Goal: Task Accomplishment & Management: Manage account settings

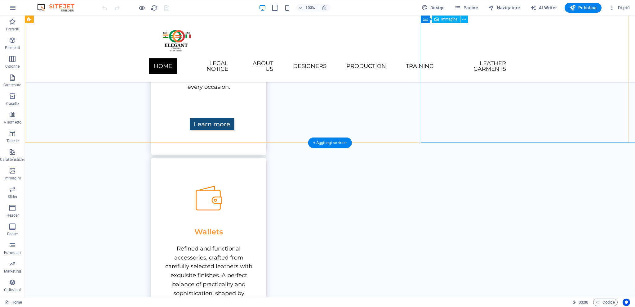
scroll to position [626, 0]
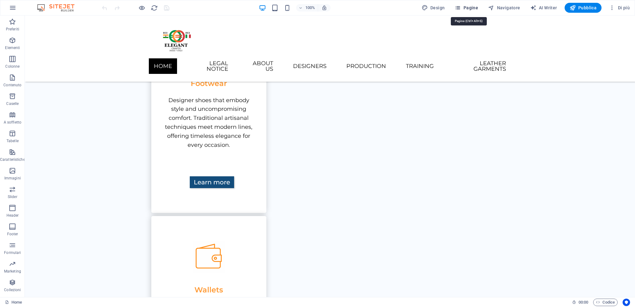
click at [474, 6] on span "Pagine" at bounding box center [467, 8] width 24 height 6
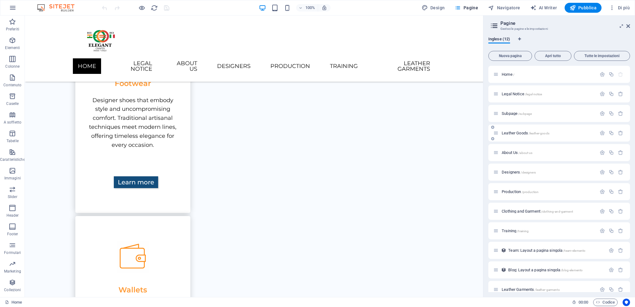
click at [520, 130] on div "Leather Goods /leather-goods" at bounding box center [545, 132] width 103 height 7
click at [502, 134] on span "Leather Goods /leather-goods" at bounding box center [526, 133] width 48 height 5
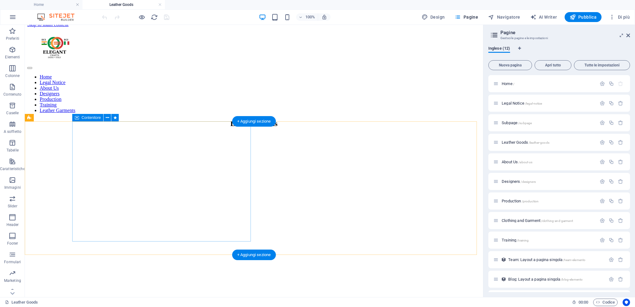
scroll to position [0, 0]
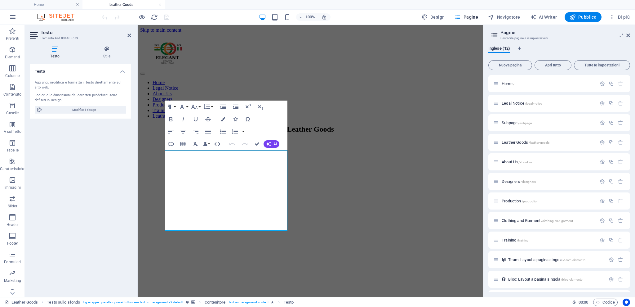
click at [114, 160] on div "Testo Aggiungi, modifica e formatta il testo direttamente sul sito web. I color…" at bounding box center [80, 178] width 101 height 228
copy p "Discover our exclusive handcrafted leather collection, where ancient artisanal …"
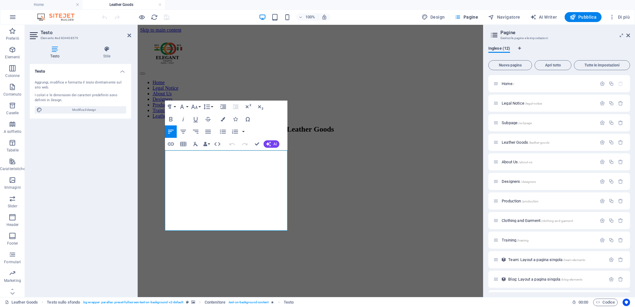
click at [104, 200] on div "Testo Aggiungi, modifica e formatta il testo direttamente sul sito web. I color…" at bounding box center [80, 178] width 101 height 228
click at [384, 107] on figure at bounding box center [310, 107] width 341 height 0
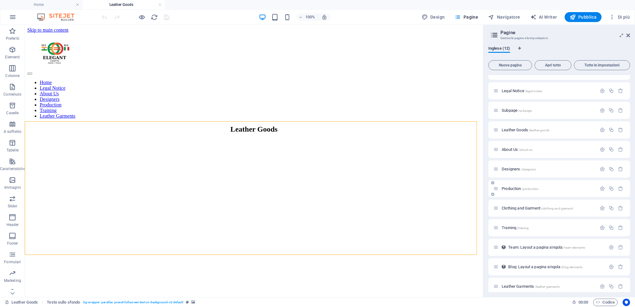
scroll to position [17, 0]
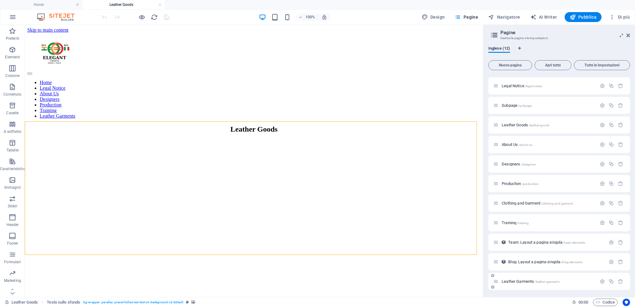
click at [518, 282] on span "Leather Garments /leather-garments" at bounding box center [531, 281] width 58 height 5
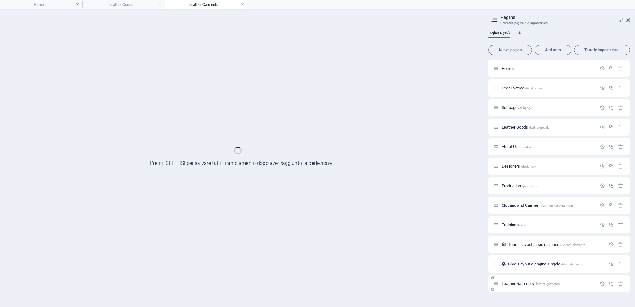
scroll to position [0, 0]
click at [518, 282] on span "Leather Garments /leather-garments" at bounding box center [531, 283] width 58 height 5
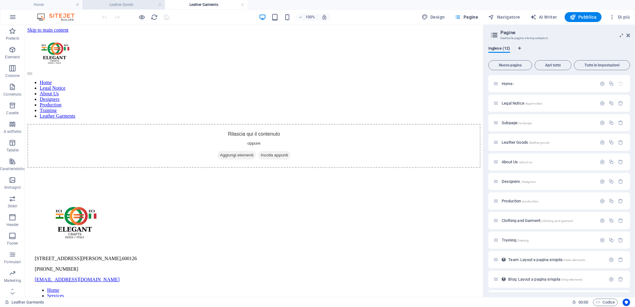
drag, startPoint x: 13, startPoint y: 0, endPoint x: 164, endPoint y: 6, distance: 151.2
click at [11, 50] on icon "button" at bounding box center [12, 49] width 7 height 7
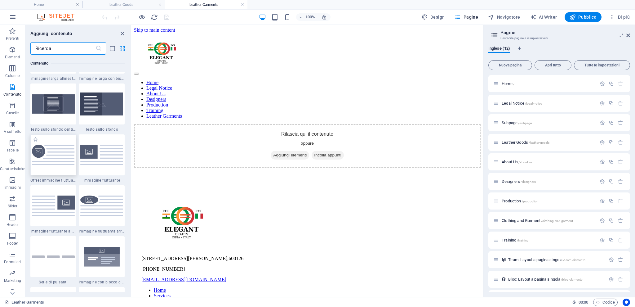
scroll to position [1266, 0]
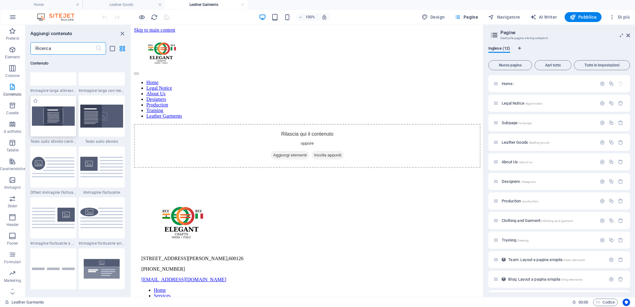
click at [60, 118] on img at bounding box center [53, 116] width 43 height 20
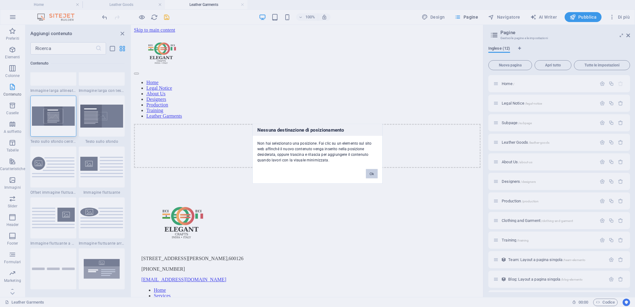
drag, startPoint x: 374, startPoint y: 175, endPoint x: 243, endPoint y: 150, distance: 133.6
click at [374, 175] on button "Ok" at bounding box center [372, 173] width 12 height 9
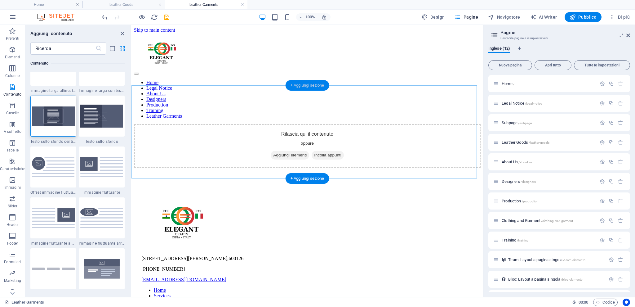
click at [309, 87] on div "+ Aggiungi sezione" at bounding box center [308, 85] width 44 height 11
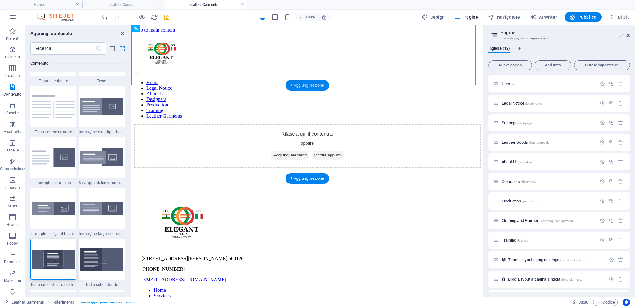
scroll to position [1085, 0]
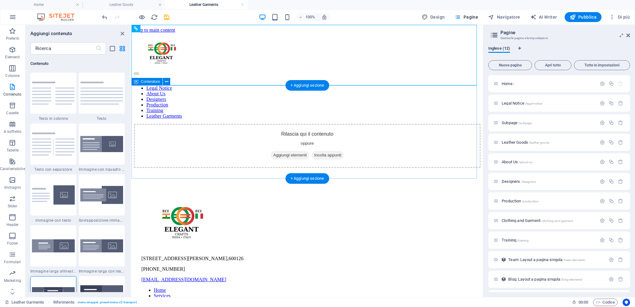
click at [271, 151] on span "Aggiungi elementi" at bounding box center [290, 155] width 38 height 9
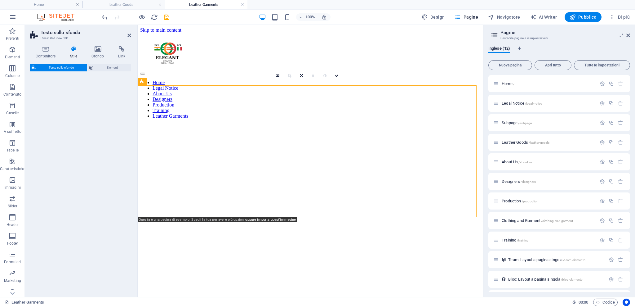
select select "%"
select select "rem"
select select "px"
select select "preset-fullscreen-text-on-background-v2-centered"
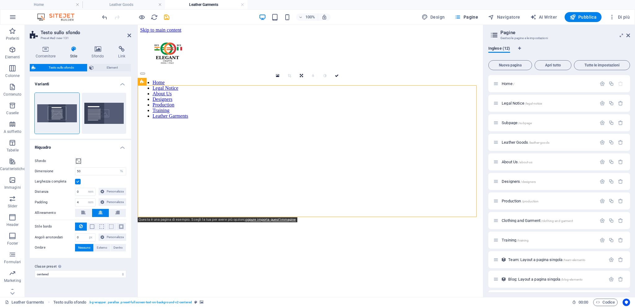
click at [418, 94] on figure at bounding box center [310, 94] width 341 height 0
click at [436, 94] on figure at bounding box center [310, 94] width 341 height 0
click at [190, 94] on figure at bounding box center [310, 94] width 341 height 0
drag, startPoint x: 97, startPoint y: 113, endPoint x: 229, endPoint y: 84, distance: 134.7
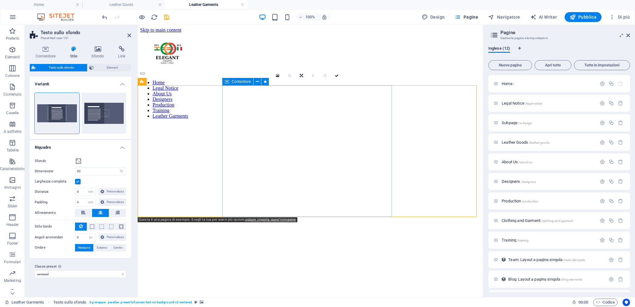
click at [229, 84] on div "Testo sullo sfondo Preset #ed-new-131 Contenitore Stile Sfondo Link Dimensione …" at bounding box center [254, 161] width 459 height 272
drag, startPoint x: 231, startPoint y: 136, endPoint x: 237, endPoint y: 237, distance: 102.0
drag, startPoint x: 235, startPoint y: 139, endPoint x: 253, endPoint y: 92, distance: 50.1
click at [258, 80] on icon at bounding box center [257, 81] width 3 height 7
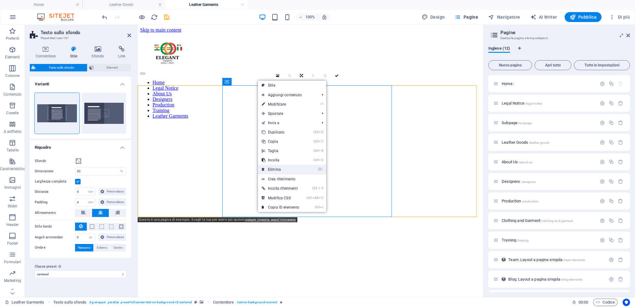
click at [289, 168] on link "⌦ Elimina" at bounding box center [280, 169] width 45 height 9
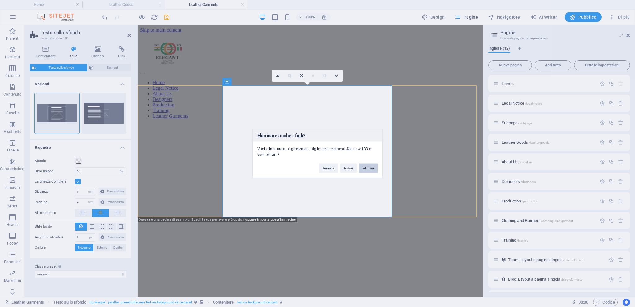
drag, startPoint x: 228, startPoint y: 146, endPoint x: 365, endPoint y: 170, distance: 139.3
click at [365, 170] on button "Elimina" at bounding box center [368, 167] width 19 height 9
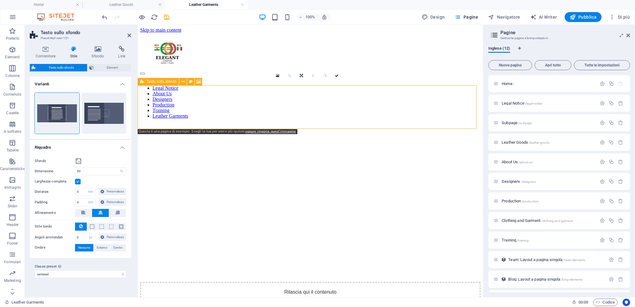
click at [325, 282] on div "Rilascia qui il contenuto oppure Aggiungi elementi Incolla appunti" at bounding box center [310, 304] width 341 height 44
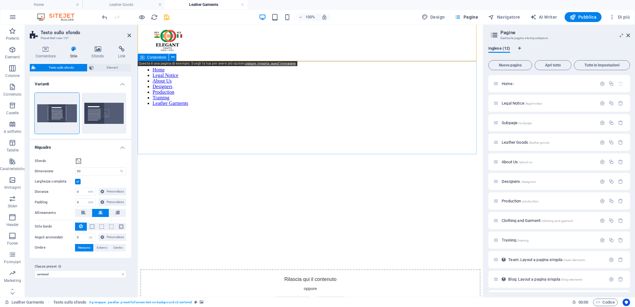
scroll to position [0, 0]
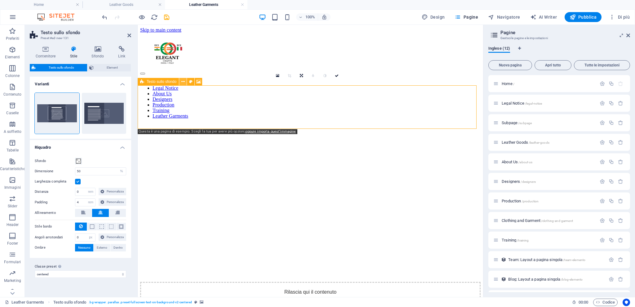
click at [182, 82] on icon at bounding box center [183, 81] width 3 height 7
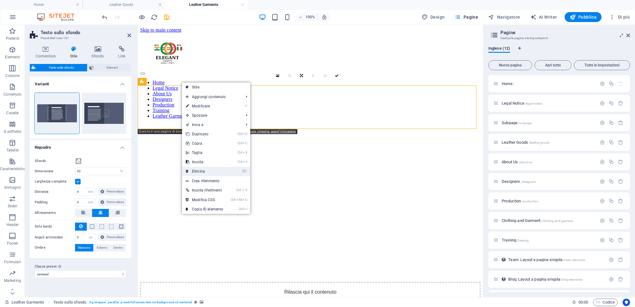
click at [212, 173] on link "⌦ Elimina" at bounding box center [204, 171] width 45 height 9
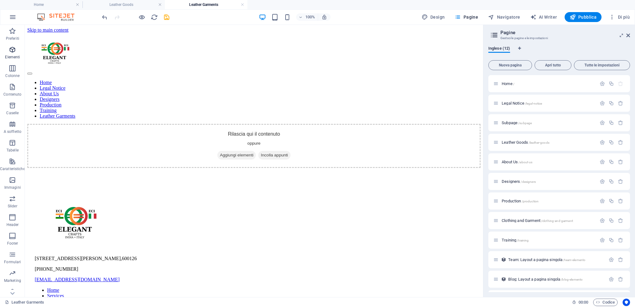
click at [11, 48] on icon "button" at bounding box center [12, 49] width 7 height 7
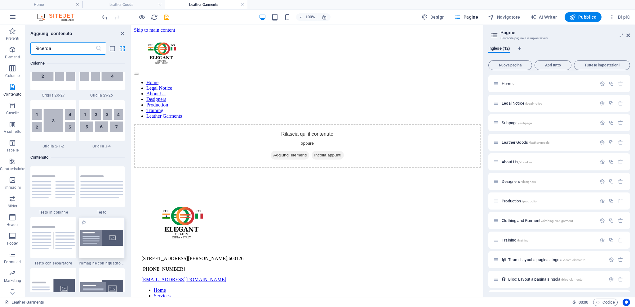
scroll to position [1142, 0]
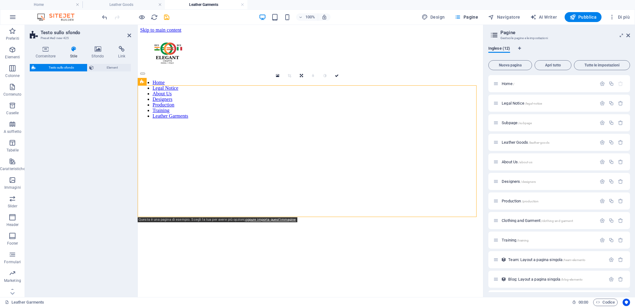
select select "%"
select select "rem"
select select "px"
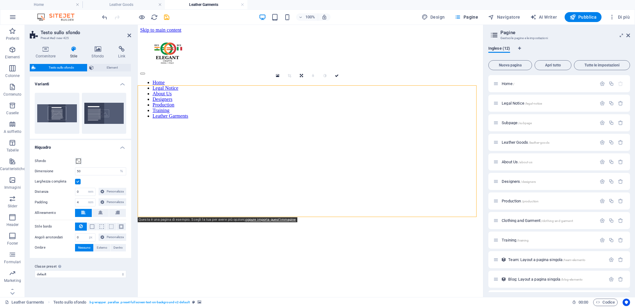
click at [388, 94] on figure at bounding box center [310, 94] width 341 height 0
click at [315, 94] on figure at bounding box center [310, 94] width 341 height 0
click at [319, 94] on figure at bounding box center [310, 94] width 341 height 0
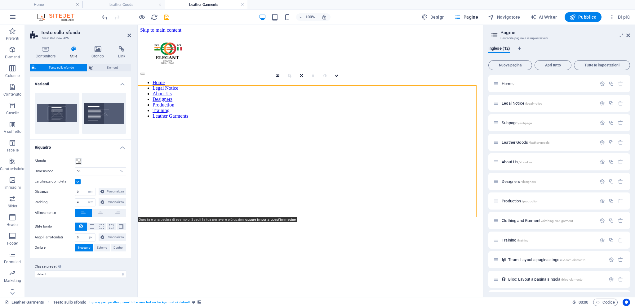
click at [340, 94] on figure at bounding box center [310, 94] width 341 height 0
click at [370, 94] on figure at bounding box center [310, 94] width 341 height 0
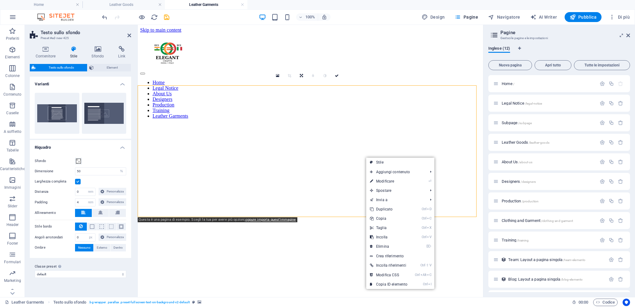
drag, startPoint x: 352, startPoint y: 159, endPoint x: 339, endPoint y: 156, distance: 13.4
click at [352, 94] on figure at bounding box center [310, 94] width 341 height 0
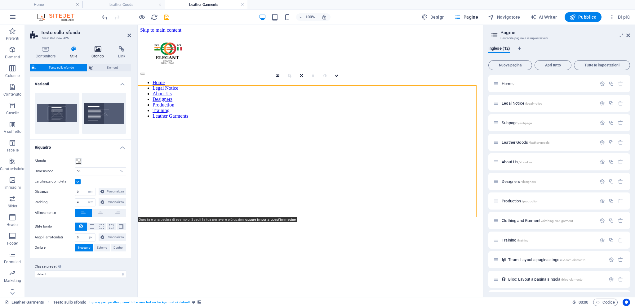
click at [100, 52] on icon at bounding box center [98, 49] width 24 height 6
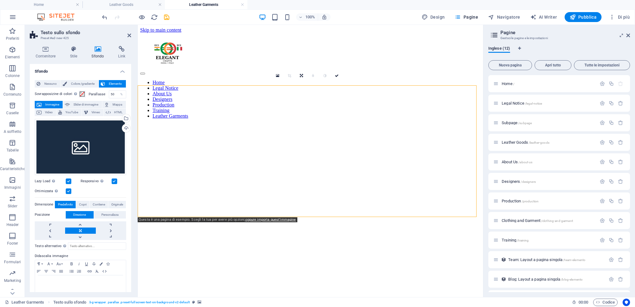
click at [99, 49] on icon at bounding box center [98, 49] width 24 height 6
click at [80, 146] on div "Trascina qui i file, fai clic per sceglierli o selezionali da File o dalle nost…" at bounding box center [81, 147] width 92 height 56
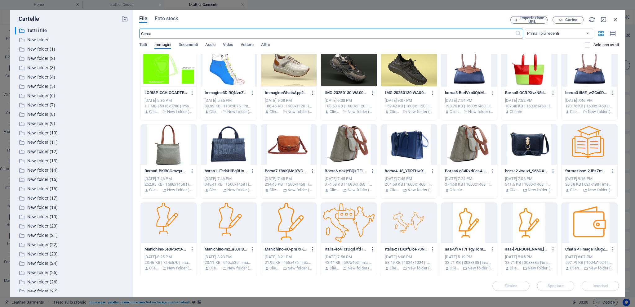
scroll to position [165, 0]
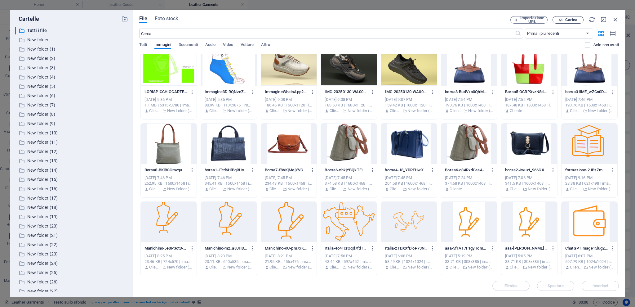
click at [567, 19] on span "Carica" at bounding box center [572, 20] width 12 height 4
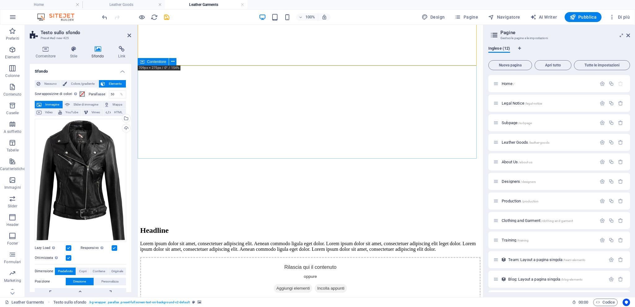
scroll to position [0, 0]
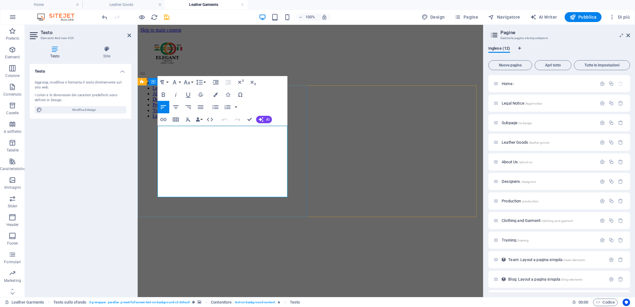
drag, startPoint x: 159, startPoint y: 128, endPoint x: 257, endPoint y: 192, distance: 117.0
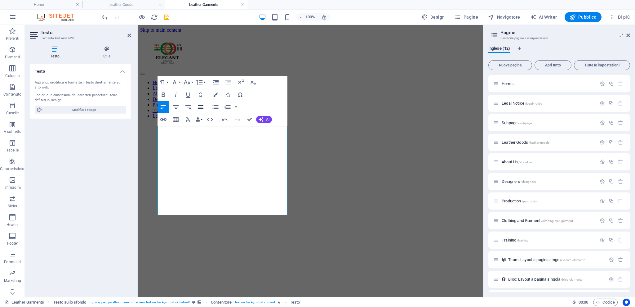
click at [200, 105] on icon "button" at bounding box center [201, 107] width 6 height 4
click at [318, 94] on figure at bounding box center [310, 94] width 341 height 0
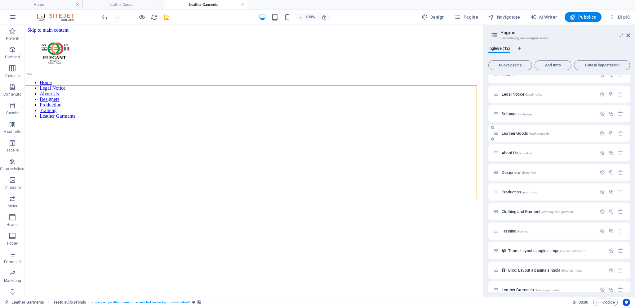
scroll to position [17, 0]
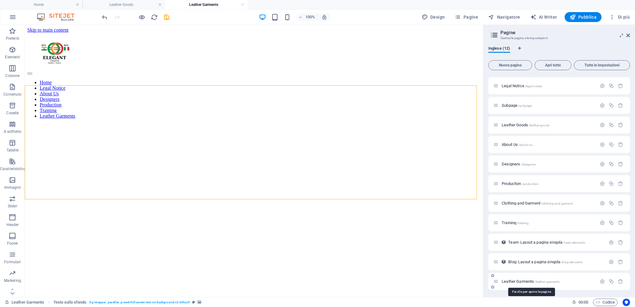
click at [513, 280] on span "Leather Garments /leather-garments" at bounding box center [531, 281] width 58 height 5
click at [494, 279] on icon at bounding box center [496, 281] width 5 height 5
click at [497, 283] on icon at bounding box center [496, 281] width 5 height 5
click at [492, 287] on icon at bounding box center [492, 287] width 3 height 4
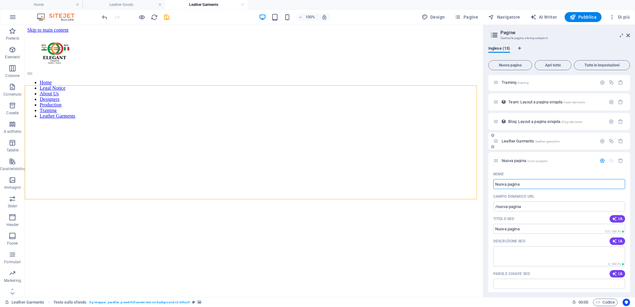
click at [519, 140] on span "Leather Garments /leather-garments" at bounding box center [531, 141] width 58 height 5
click at [498, 142] on icon at bounding box center [496, 140] width 5 height 5
click at [492, 148] on icon at bounding box center [492, 147] width 3 height 4
click at [494, 138] on icon at bounding box center [496, 140] width 5 height 5
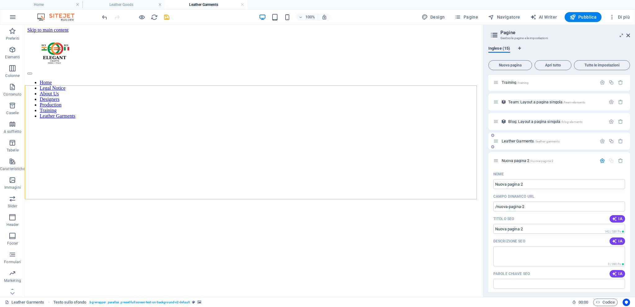
click at [496, 144] on div "Leather Garments /leather-garments" at bounding box center [545, 140] width 103 height 7
click at [620, 159] on icon "button" at bounding box center [620, 160] width 5 height 5
click at [621, 159] on icon "button" at bounding box center [620, 160] width 5 height 5
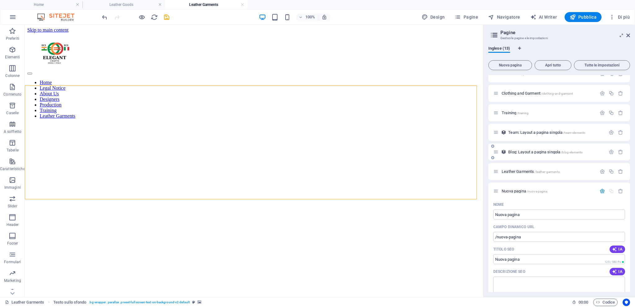
scroll to position [116, 0]
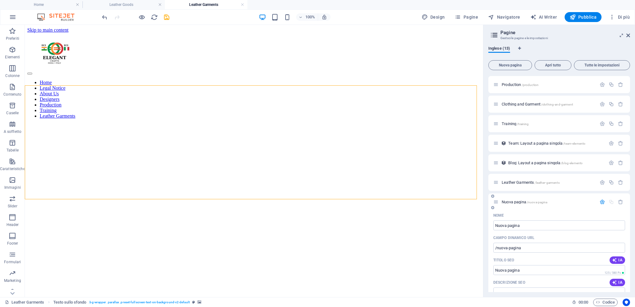
click at [505, 201] on span "Nuova pagina /nuova-pagina" at bounding box center [525, 202] width 46 height 5
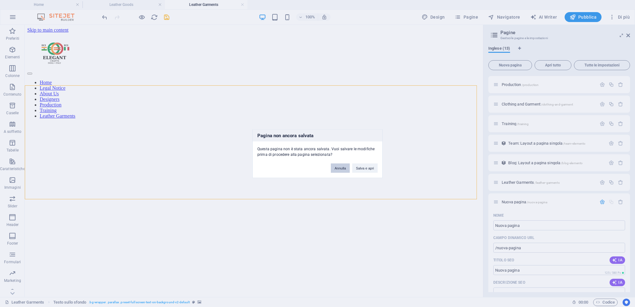
click at [343, 165] on button "Annulla" at bounding box center [340, 167] width 19 height 9
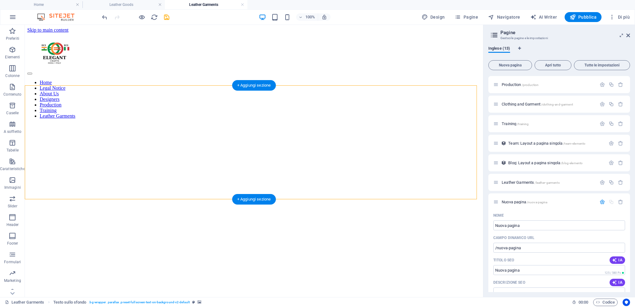
click at [325, 94] on figure at bounding box center [254, 94] width 454 height 0
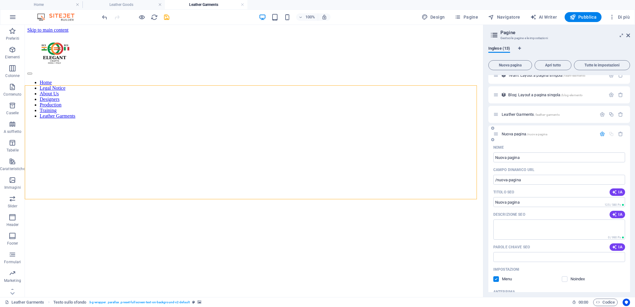
scroll to position [171, 0]
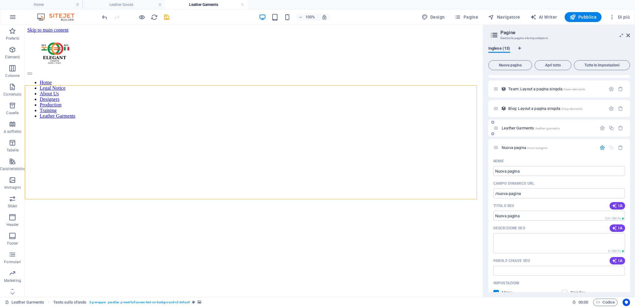
click at [515, 124] on div "Leather Garments /leather-garments" at bounding box center [545, 127] width 103 height 7
click at [621, 146] on icon "button" at bounding box center [620, 147] width 5 height 5
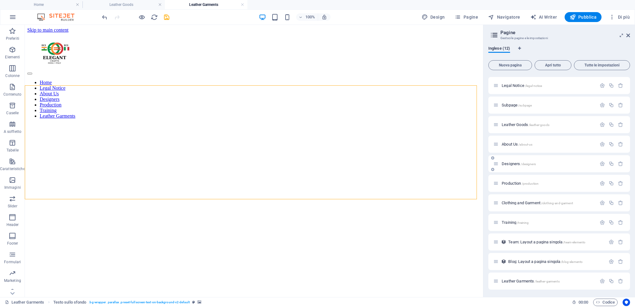
scroll to position [17, 0]
click at [551, 283] on div "Leather Garments /leather-garments" at bounding box center [545, 281] width 103 height 7
click at [495, 282] on icon at bounding box center [496, 281] width 5 height 5
click at [515, 280] on span "Leather Garments /leather-garments" at bounding box center [531, 281] width 58 height 5
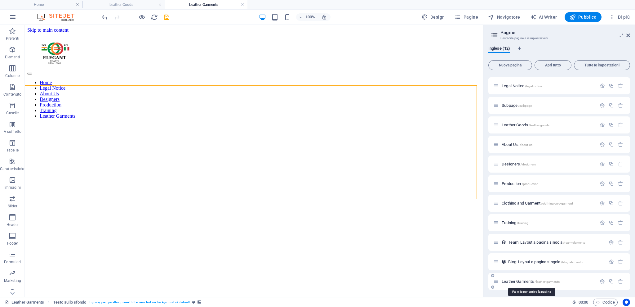
click at [515, 280] on span "Leather Garments /leather-garments" at bounding box center [531, 281] width 58 height 5
click at [602, 280] on icon "button" at bounding box center [602, 281] width 5 height 5
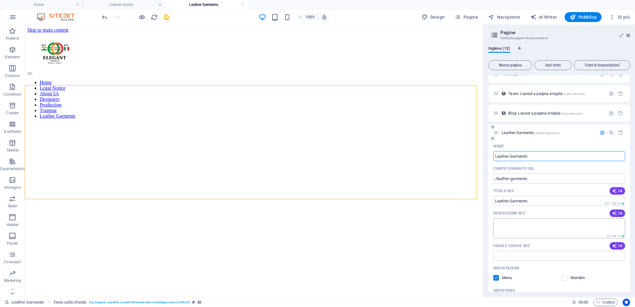
scroll to position [180, 0]
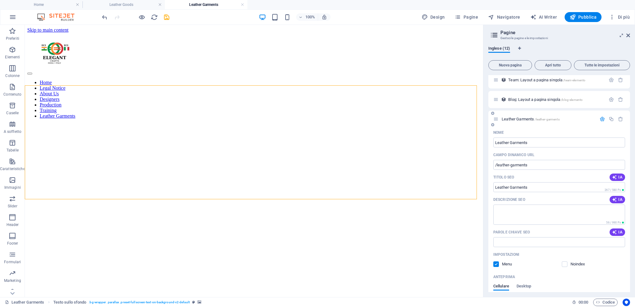
click at [496, 264] on label at bounding box center [497, 264] width 6 height 6
click at [0, 0] on input "checkbox" at bounding box center [0, 0] width 0 height 0
click at [380, 49] on div "Home Legal Notice About Us Designers Production Training Leather Garments" at bounding box center [254, 76] width 454 height 86
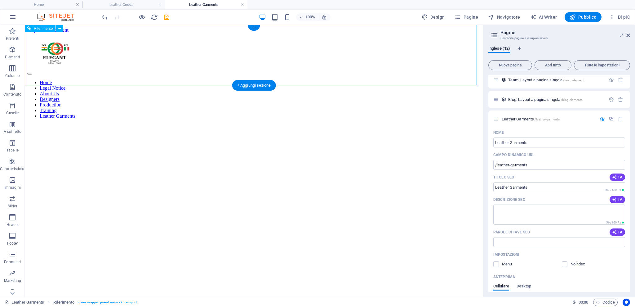
click at [359, 48] on div "Home Legal Notice About Us Designers Production Training Leather Garments" at bounding box center [254, 76] width 454 height 86
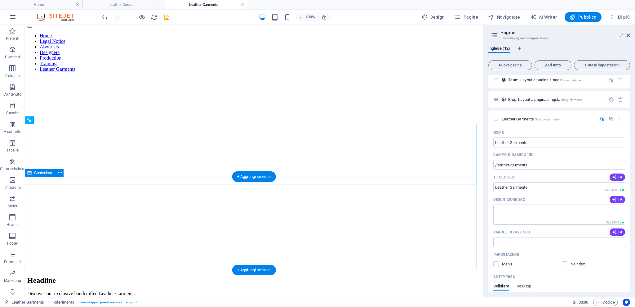
scroll to position [0, 0]
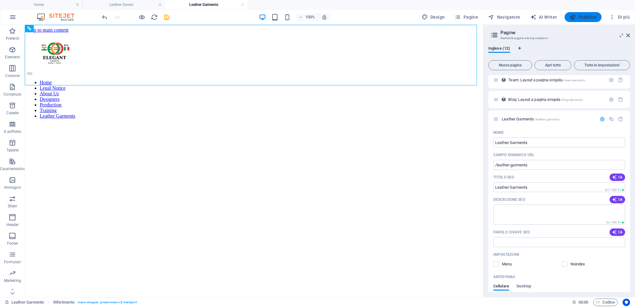
click at [585, 13] on button "Pubblica" at bounding box center [583, 17] width 37 height 10
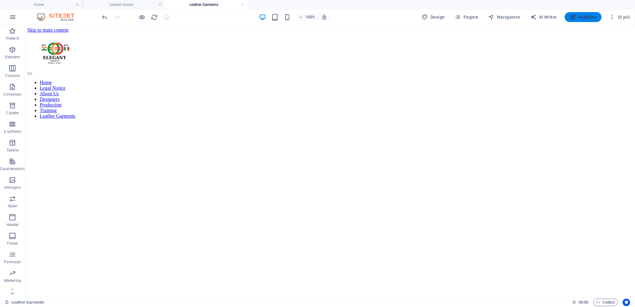
click at [587, 17] on span "Pubblica" at bounding box center [583, 17] width 27 height 6
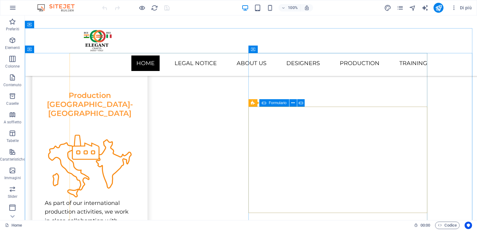
scroll to position [1312, 0]
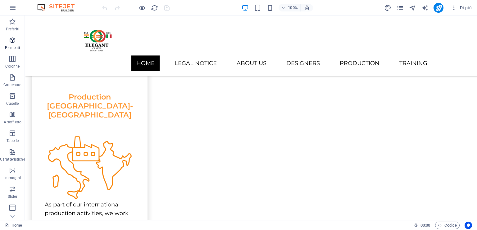
click at [12, 43] on icon "button" at bounding box center [12, 40] width 7 height 7
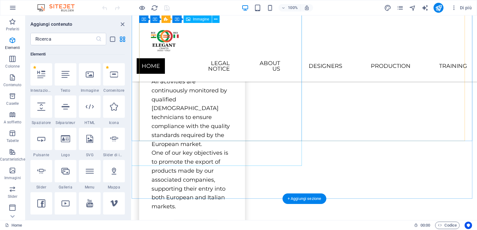
scroll to position [1680, 0]
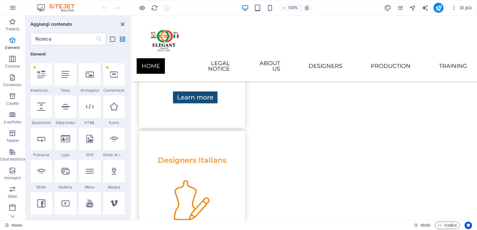
drag, startPoint x: 123, startPoint y: 23, endPoint x: 97, endPoint y: 8, distance: 29.7
click at [123, 23] on icon "close panel" at bounding box center [122, 24] width 7 height 7
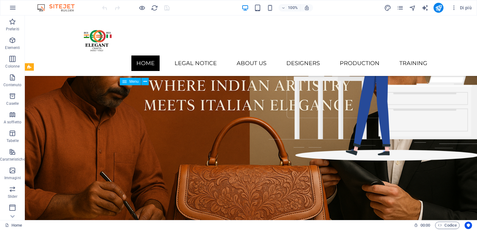
scroll to position [0, 0]
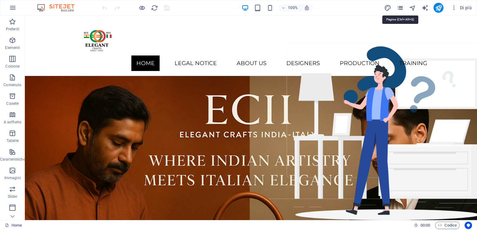
click at [401, 5] on icon "pages" at bounding box center [399, 7] width 7 height 7
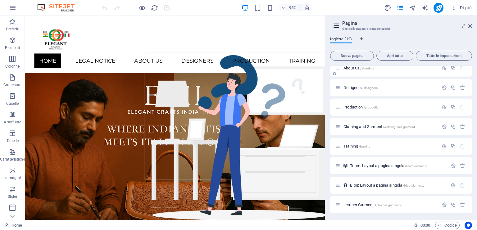
scroll to position [85, 0]
click at [350, 206] on span "Leather Garments /leather-garments" at bounding box center [372, 204] width 58 height 5
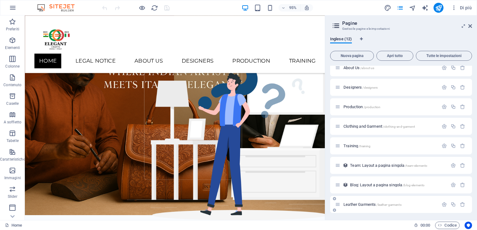
scroll to position [69, 0]
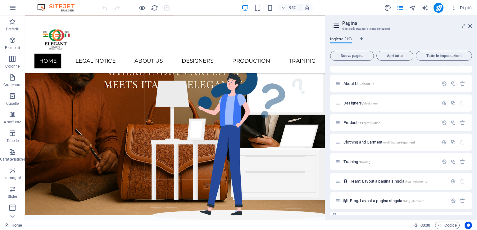
click at [350, 212] on div "Leather Garments /leather-garments" at bounding box center [401, 220] width 142 height 17
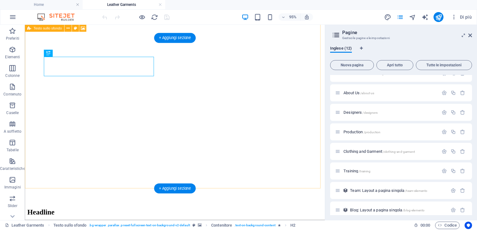
scroll to position [31, 0]
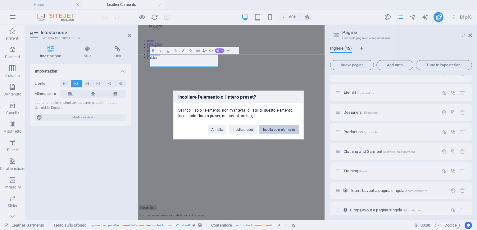
drag, startPoint x: 266, startPoint y: 129, endPoint x: 200, endPoint y: 171, distance: 77.5
click at [266, 129] on button "Incolla solo elemento" at bounding box center [278, 129] width 39 height 9
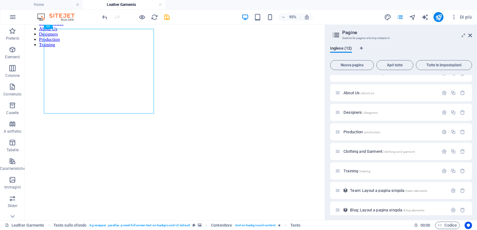
scroll to position [62, 0]
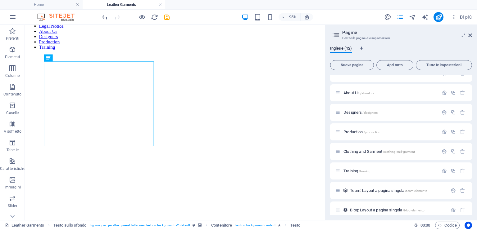
click at [197, 57] on figure at bounding box center [182, 57] width 311 height 0
click at [104, 16] on icon "undo" at bounding box center [104, 17] width 7 height 7
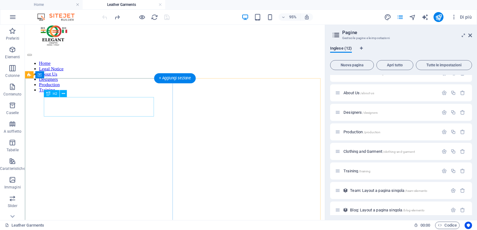
scroll to position [0, 0]
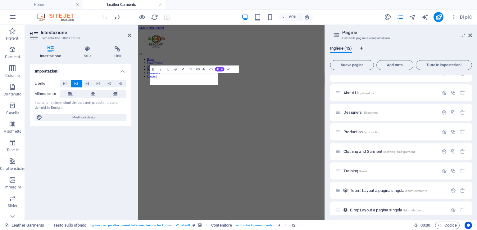
click at [348, 88] on figure at bounding box center [293, 88] width 306 height 0
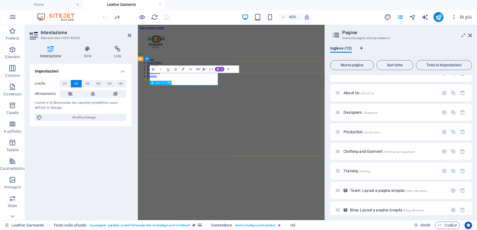
click at [157, 81] on div "Testo" at bounding box center [156, 83] width 12 height 4
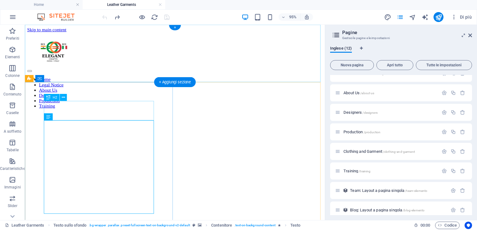
click at [157, 79] on div "+ Aggiungi sezione" at bounding box center [174, 82] width 41 height 10
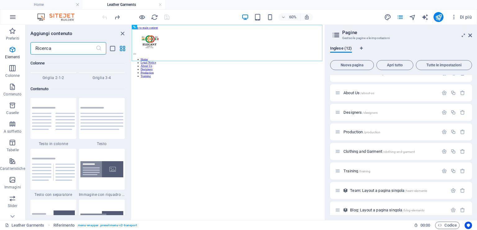
scroll to position [1086, 0]
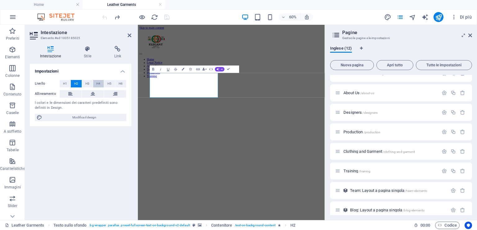
click at [100, 85] on span "H4" at bounding box center [98, 83] width 4 height 7
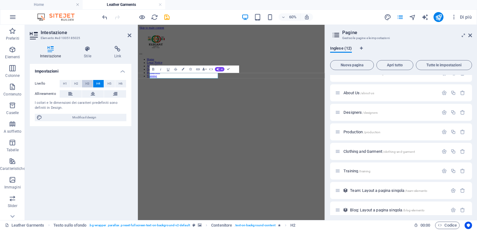
click at [88, 83] on span "H3" at bounding box center [87, 83] width 4 height 7
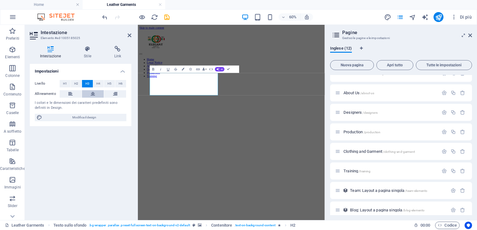
click at [94, 94] on icon at bounding box center [93, 93] width 4 height 7
click at [69, 96] on icon at bounding box center [70, 93] width 4 height 7
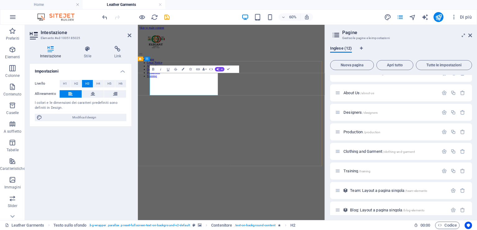
click at [104, 15] on icon "undo" at bounding box center [104, 17] width 7 height 7
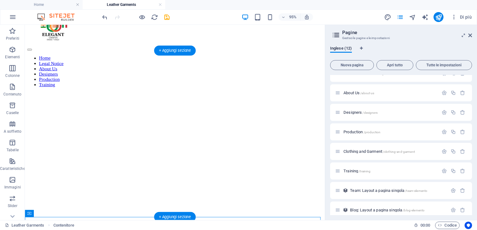
scroll to position [0, 0]
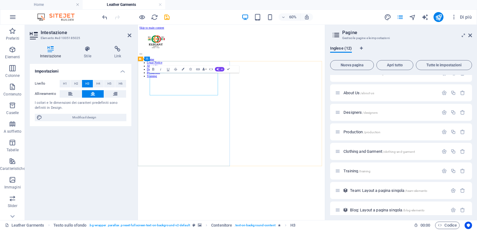
click at [69, 93] on icon at bounding box center [70, 93] width 4 height 7
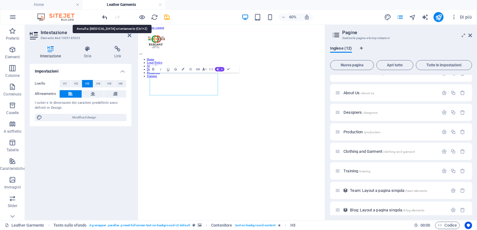
click at [102, 15] on icon "undo" at bounding box center [104, 17] width 7 height 7
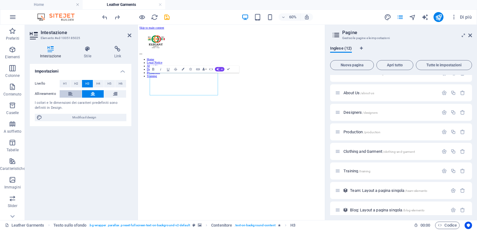
click at [63, 92] on button at bounding box center [71, 93] width 22 height 7
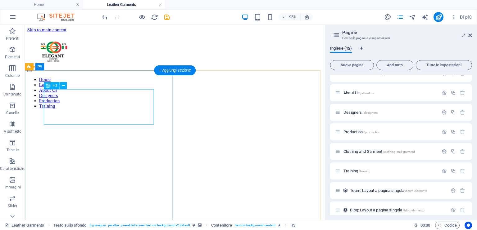
scroll to position [31, 0]
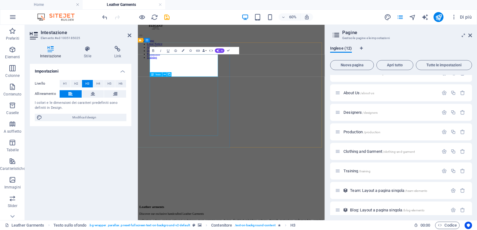
click at [155, 73] on div "Testo" at bounding box center [156, 74] width 12 height 4
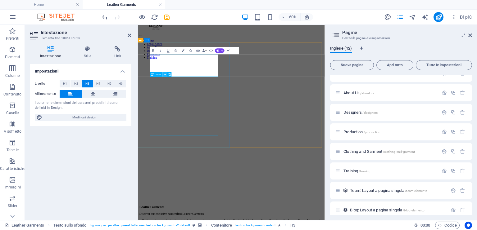
click at [164, 73] on icon at bounding box center [165, 75] width 2 height 4
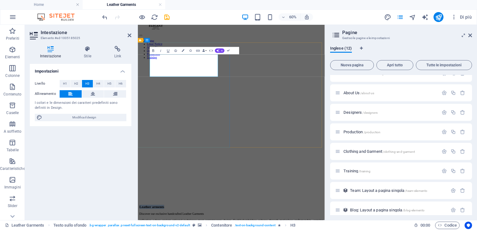
click at [298, 73] on figure at bounding box center [293, 73] width 306 height 0
drag, startPoint x: 161, startPoint y: 83, endPoint x: 254, endPoint y: 100, distance: 95.0
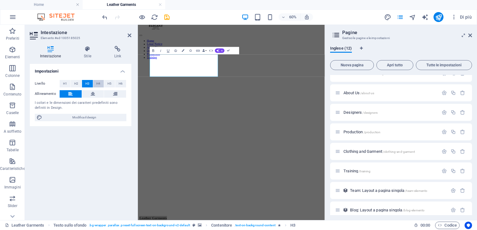
click at [100, 83] on span "H4" at bounding box center [98, 83] width 4 height 7
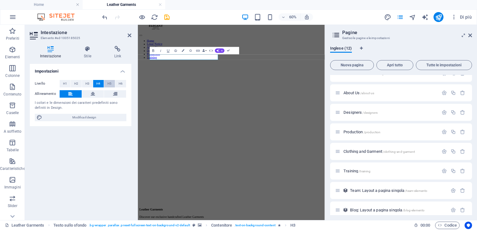
click at [110, 83] on span "H5" at bounding box center [109, 83] width 4 height 7
click at [85, 84] on span "H3" at bounding box center [87, 83] width 4 height 7
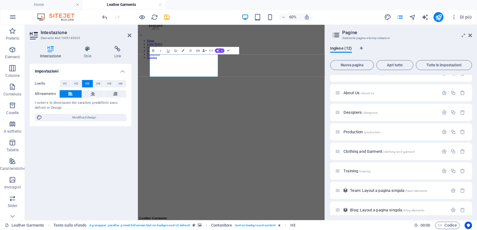
click at [109, 138] on div "Impostazioni Livello H1 H2 H3 H4 H5 H6 Allineamento I colori e le dimensioni de…" at bounding box center [80, 139] width 101 height 151
click at [325, 73] on figure at bounding box center [293, 73] width 306 height 0
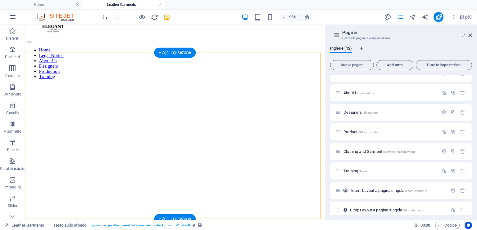
click at [203, 73] on figure at bounding box center [182, 73] width 311 height 0
click at [334, 37] on icon at bounding box center [335, 35] width 9 height 9
click at [402, 19] on icon "pages" at bounding box center [399, 17] width 7 height 7
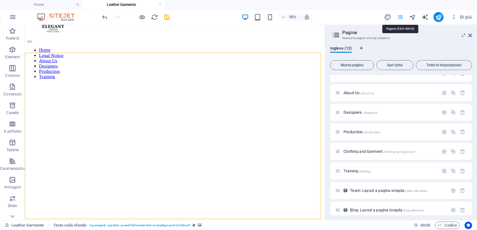
click at [401, 15] on icon "pages" at bounding box center [399, 17] width 7 height 7
click at [469, 37] on icon at bounding box center [470, 35] width 4 height 5
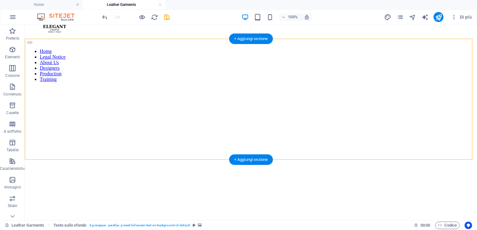
click at [270, 80] on figure at bounding box center [250, 80] width 447 height 0
drag, startPoint x: 270, startPoint y: 87, endPoint x: 157, endPoint y: 87, distance: 112.3
click at [270, 80] on figure at bounding box center [250, 80] width 447 height 0
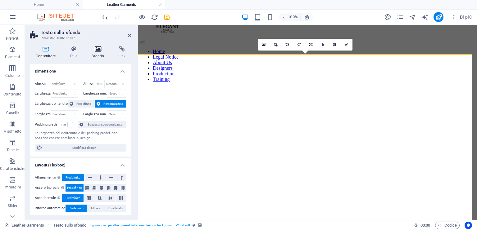
drag, startPoint x: 99, startPoint y: 51, endPoint x: 98, endPoint y: 53, distance: 3.2
click at [99, 51] on icon at bounding box center [98, 49] width 24 height 6
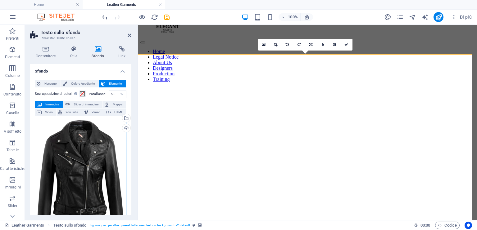
click at [78, 141] on div "Trascina qui i file, fai clic per sceglierli o selezionali da File o dalle nost…" at bounding box center [81, 180] width 92 height 123
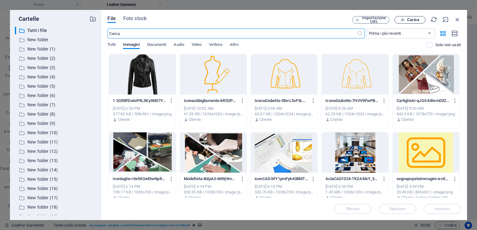
click at [407, 18] on span "Carica" at bounding box center [413, 20] width 12 height 4
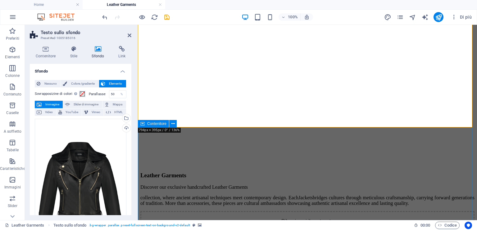
scroll to position [124, 0]
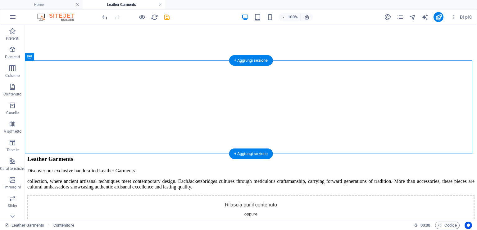
scroll to position [85, 0]
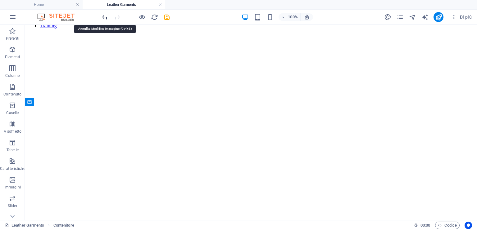
click at [102, 16] on icon "undo" at bounding box center [104, 17] width 7 height 7
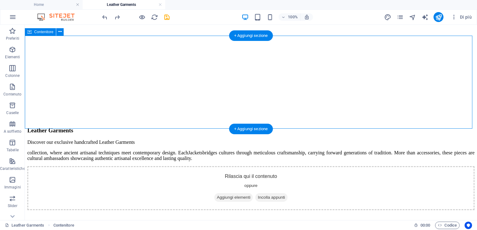
scroll to position [0, 0]
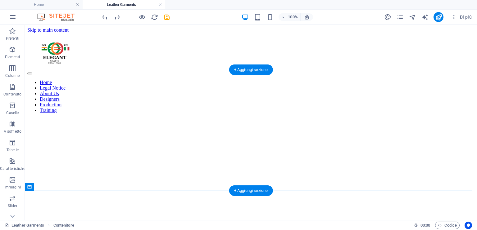
click at [343, 96] on figure at bounding box center [250, 96] width 447 height 0
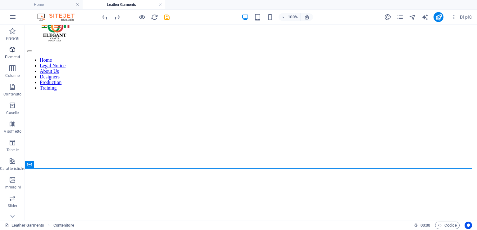
click at [14, 50] on icon "button" at bounding box center [12, 49] width 7 height 7
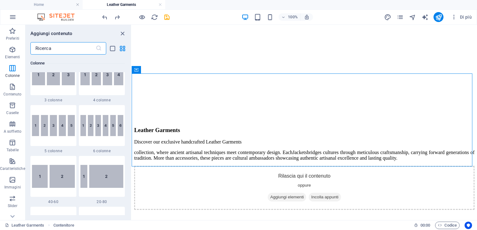
scroll to position [314, 0]
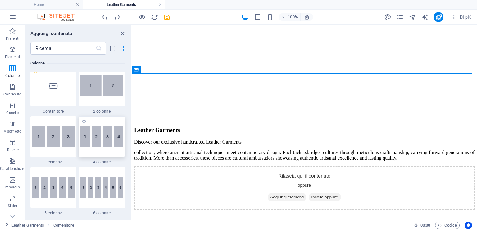
click at [98, 137] on img at bounding box center [101, 136] width 43 height 21
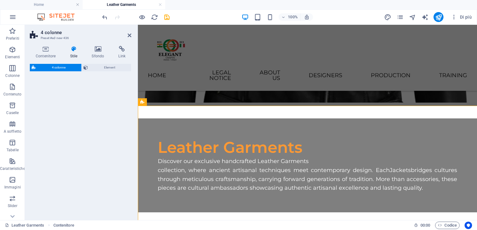
select select "rem"
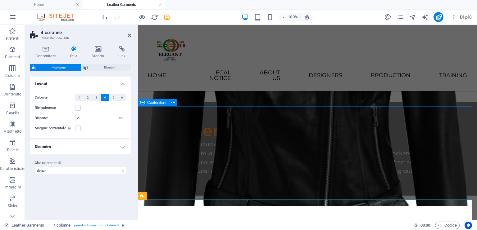
scroll to position [208, 0]
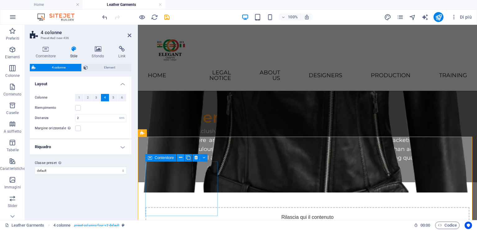
click at [181, 158] on icon at bounding box center [180, 158] width 3 height 7
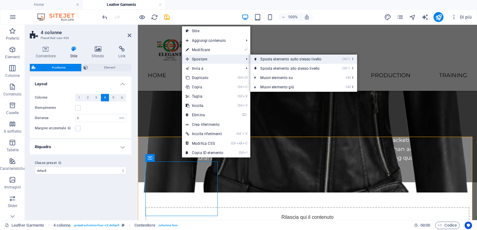
click at [275, 58] on link "Ctrl ⇧ ⬆ Sposta elemento sullo stesso livello" at bounding box center [291, 59] width 83 height 9
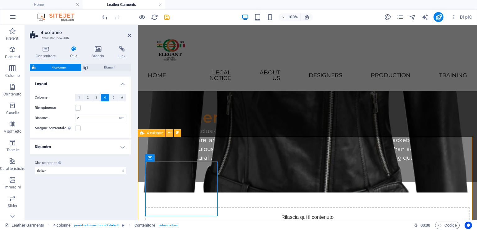
click at [169, 133] on icon at bounding box center [169, 133] width 3 height 7
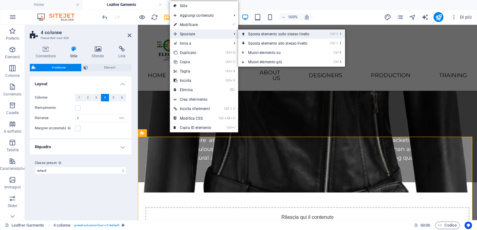
click at [246, 29] on link "Ctrl ⇧ ⬆ Sposta elemento sullo stesso livello" at bounding box center [279, 33] width 83 height 9
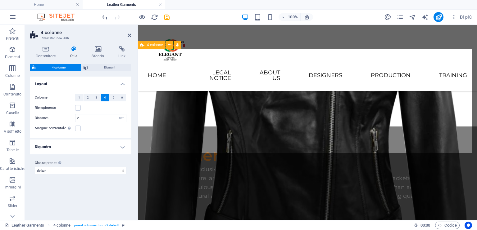
scroll to position [146, 0]
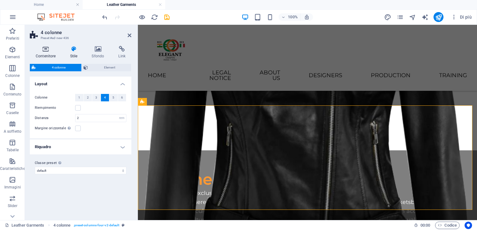
click at [48, 51] on icon at bounding box center [46, 49] width 32 height 6
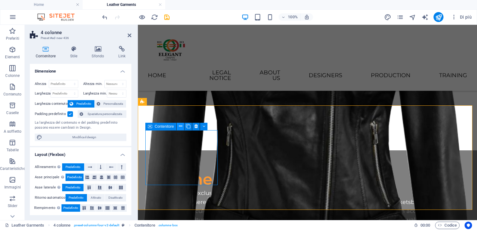
click at [181, 126] on icon at bounding box center [180, 126] width 3 height 7
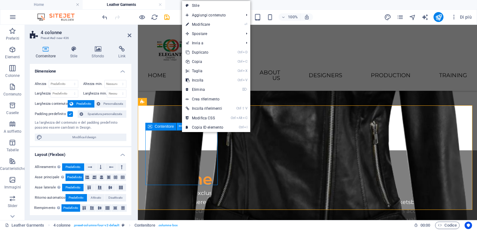
click at [181, 126] on icon at bounding box center [180, 126] width 3 height 7
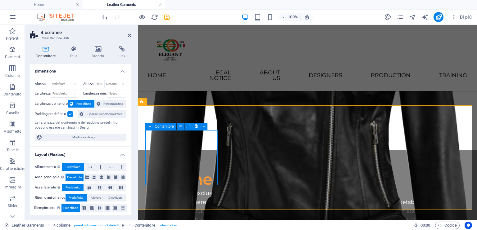
click at [169, 99] on icon at bounding box center [169, 101] width 3 height 7
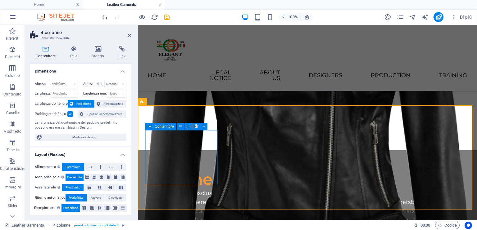
drag, startPoint x: 183, startPoint y: 161, endPoint x: 294, endPoint y: 159, distance: 110.2
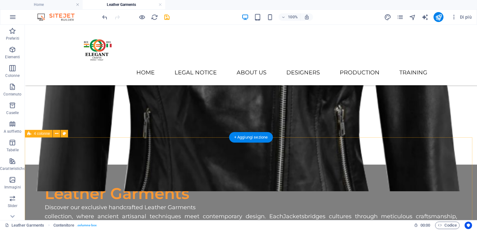
scroll to position [53, 0]
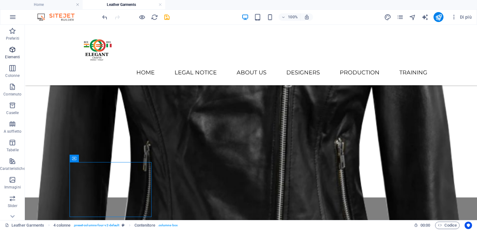
click at [12, 49] on icon "button" at bounding box center [12, 49] width 7 height 7
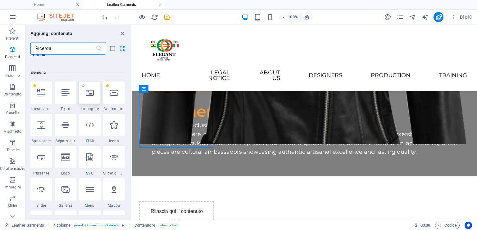
scroll to position [66, 0]
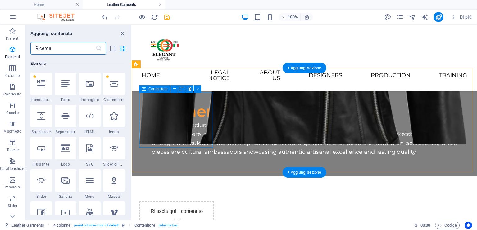
click at [157, 201] on div "Rilascia qui il contenuto oppure Aggiungi elementi Incolla appunti" at bounding box center [176, 228] width 75 height 55
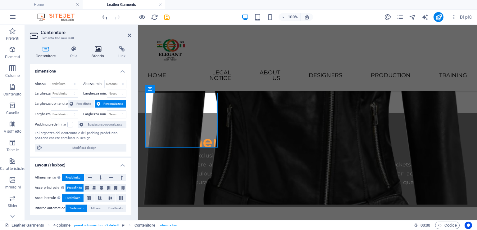
click at [97, 52] on icon at bounding box center [98, 49] width 24 height 6
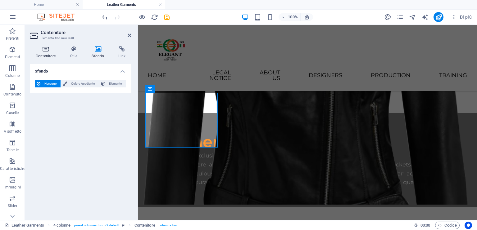
click at [45, 51] on icon at bounding box center [46, 49] width 32 height 6
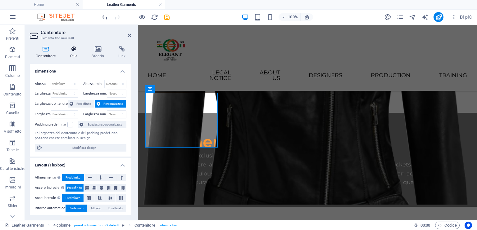
click at [74, 52] on h4 "Stile" at bounding box center [75, 52] width 22 height 13
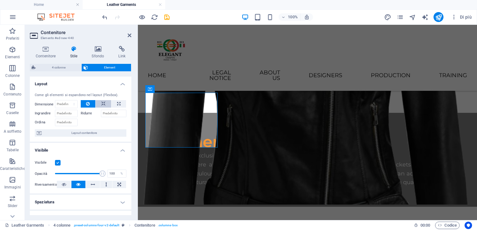
click at [102, 104] on icon at bounding box center [103, 103] width 4 height 7
click at [88, 104] on icon at bounding box center [88, 103] width 4 height 7
click at [96, 49] on icon at bounding box center [98, 49] width 24 height 6
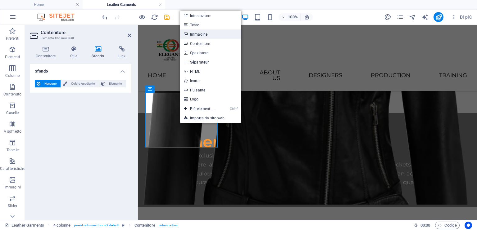
click at [196, 34] on link "Immagine" at bounding box center [210, 33] width 61 height 9
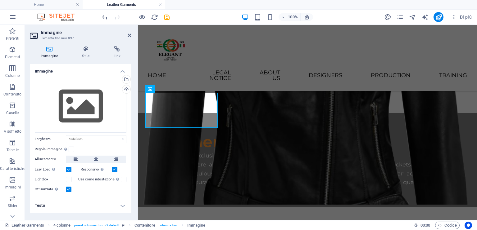
click at [123, 205] on h4 "Testo" at bounding box center [80, 205] width 101 height 15
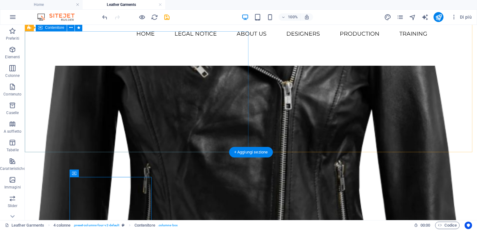
scroll to position [38, 0]
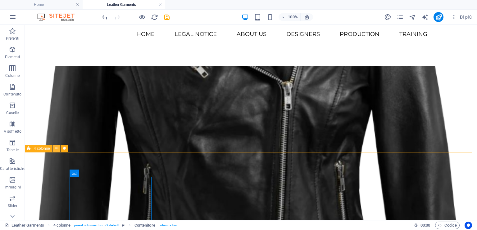
click at [55, 149] on icon at bounding box center [56, 148] width 3 height 7
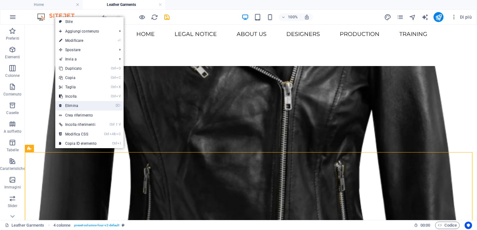
click at [89, 105] on link "⌦ Elimina" at bounding box center [77, 105] width 45 height 9
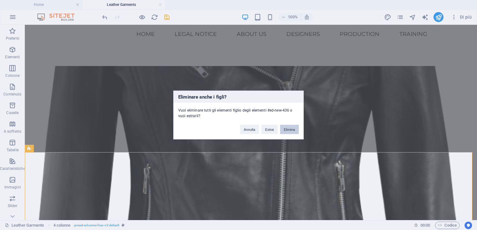
drag, startPoint x: 285, startPoint y: 129, endPoint x: 259, endPoint y: 105, distance: 35.8
click at [285, 129] on button "Elimina" at bounding box center [289, 129] width 19 height 9
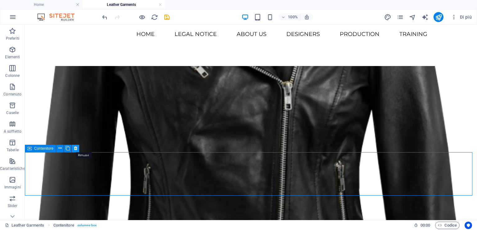
click at [77, 147] on button at bounding box center [75, 148] width 7 height 7
click at [75, 147] on icon at bounding box center [75, 148] width 3 height 7
click at [59, 145] on icon at bounding box center [59, 148] width 3 height 7
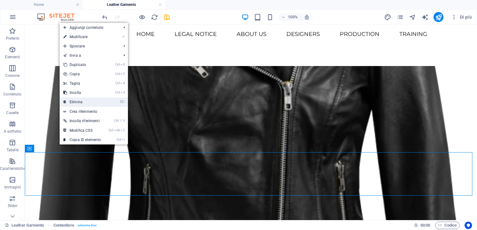
click at [84, 104] on link "⌦ Elimina" at bounding box center [82, 101] width 45 height 9
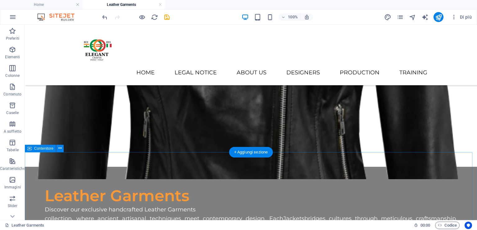
scroll to position [69, 0]
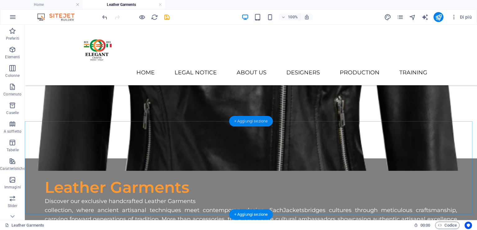
drag, startPoint x: 252, startPoint y: 121, endPoint x: 119, endPoint y: 99, distance: 134.4
click at [252, 121] on div "+ Aggiungi sezione" at bounding box center [251, 121] width 44 height 11
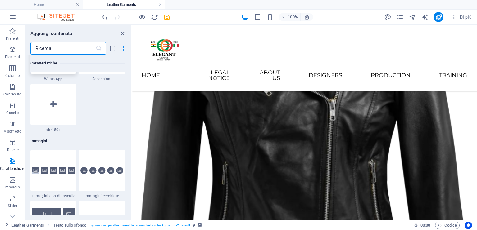
scroll to position [3102, 0]
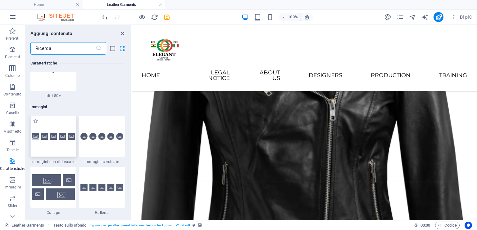
click at [55, 145] on div at bounding box center [53, 136] width 46 height 41
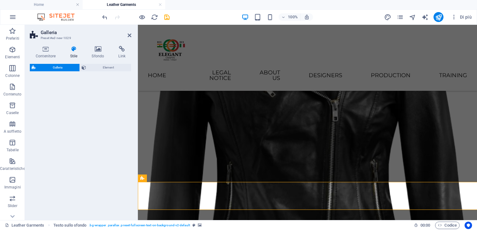
select select "rem"
select select "preset-gallery-v3-captions"
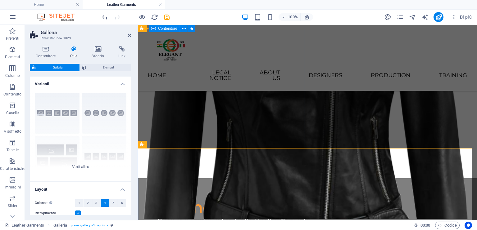
scroll to position [163, 0]
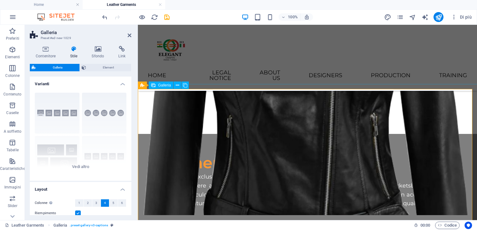
select select "4"
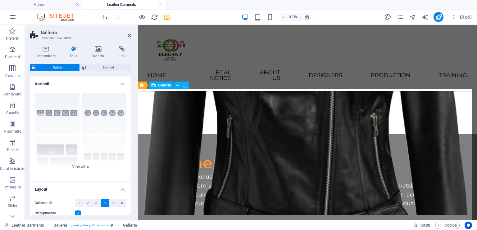
select select "px"
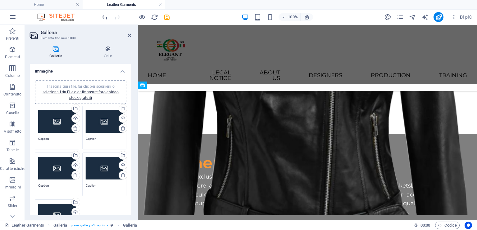
click at [56, 119] on div "Trascina qui i file, fai clic per sceglierli o selezionali da File o dalle nost…" at bounding box center [57, 121] width 38 height 25
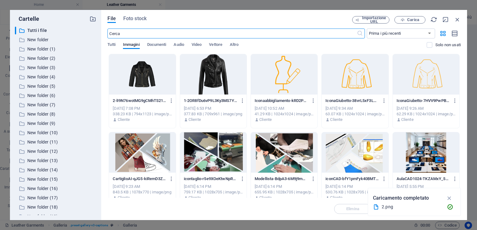
click at [208, 73] on div at bounding box center [213, 74] width 66 height 40
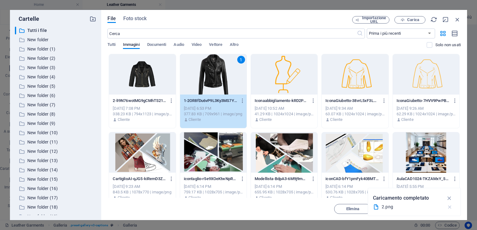
click at [448, 208] on icon "button" at bounding box center [449, 207] width 7 height 6
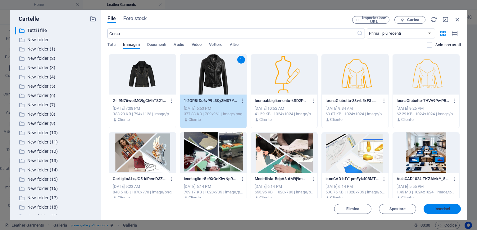
click at [434, 210] on span "Inserisci" at bounding box center [442, 209] width 16 height 4
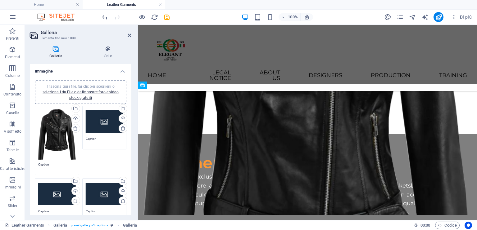
click at [106, 123] on div "Trascina qui i file, fai clic per sceglierli o selezionali da File o dalle nost…" at bounding box center [105, 121] width 38 height 25
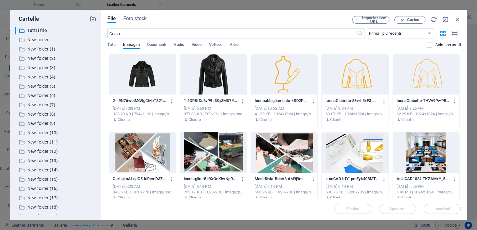
click at [143, 82] on div at bounding box center [142, 74] width 66 height 40
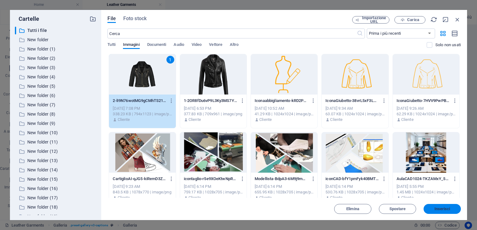
click at [427, 206] on button "Inserisci" at bounding box center [441, 209] width 37 height 10
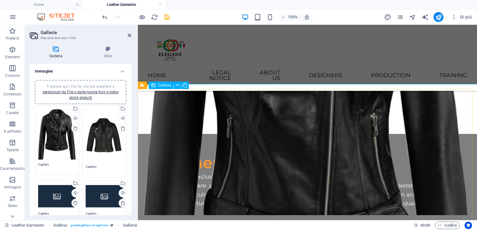
click at [61, 134] on div "Trascina qui i file, fai clic per sceglierli o selezionali da File o dalle nost…" at bounding box center [57, 134] width 38 height 51
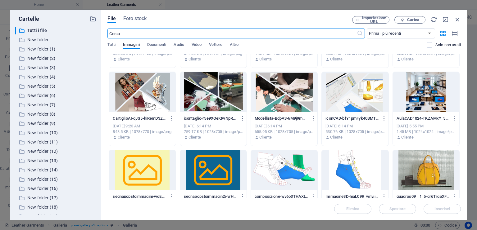
scroll to position [62, 0]
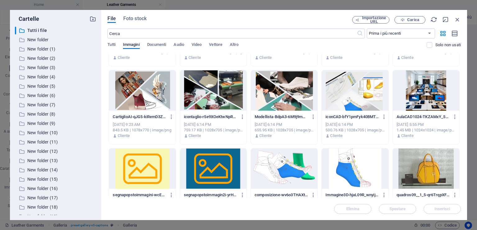
click at [128, 89] on div at bounding box center [142, 90] width 66 height 40
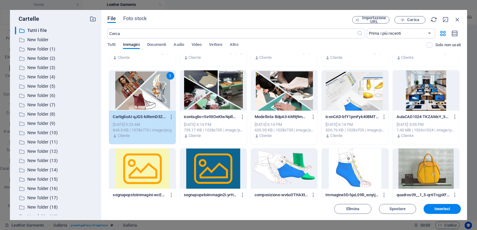
click at [220, 84] on div at bounding box center [213, 90] width 66 height 40
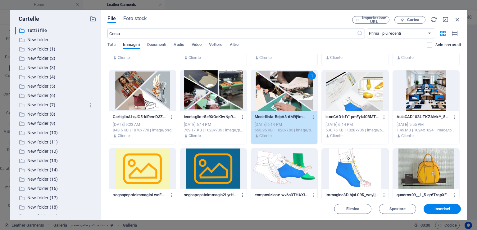
click at [65, 101] on div "​ New folder (7) New folder (7)" at bounding box center [50, 105] width 70 height 8
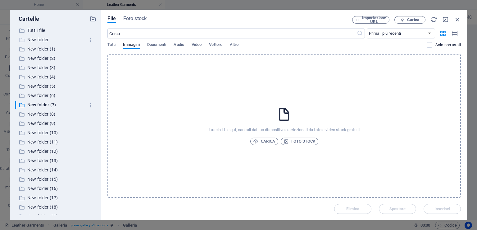
click at [36, 38] on p "New folder" at bounding box center [56, 39] width 58 height 7
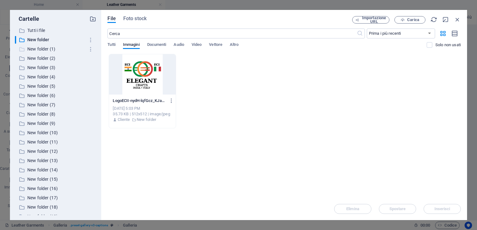
click at [30, 48] on p "New folder (1)" at bounding box center [56, 49] width 58 height 7
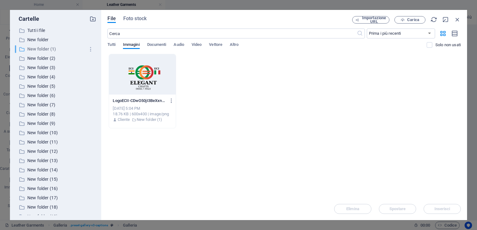
click at [31, 49] on p "New folder (1)" at bounding box center [56, 49] width 58 height 7
click at [29, 56] on p "New folder (2)" at bounding box center [56, 58] width 58 height 7
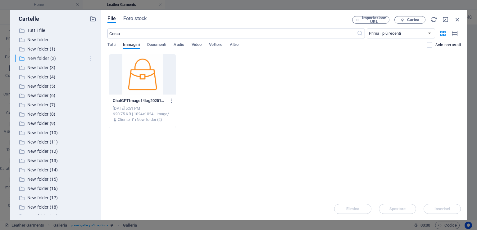
click at [89, 57] on icon "button" at bounding box center [90, 59] width 7 height 6
click at [92, 103] on h6 "Elimina" at bounding box center [94, 104] width 17 height 7
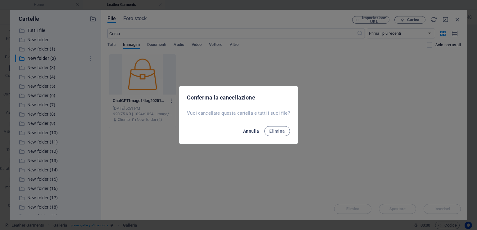
drag, startPoint x: 283, startPoint y: 130, endPoint x: 251, endPoint y: 132, distance: 32.0
click at [282, 131] on span "Elimina" at bounding box center [277, 131] width 16 height 5
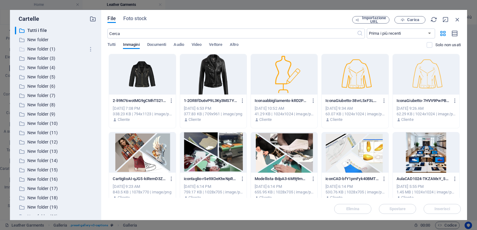
click at [50, 51] on p "New folder (1)" at bounding box center [56, 49] width 58 height 7
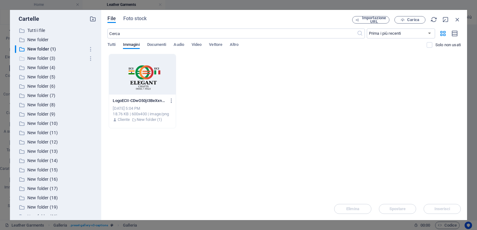
click at [31, 61] on p "New folder (3)" at bounding box center [56, 58] width 58 height 7
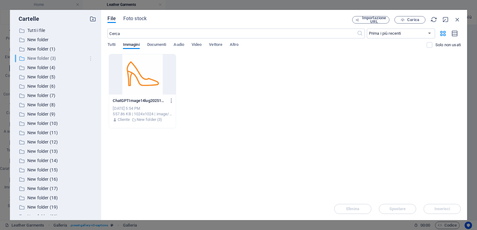
click at [88, 59] on icon "button" at bounding box center [90, 59] width 7 height 6
click at [89, 102] on h6 "Elimina" at bounding box center [94, 104] width 17 height 7
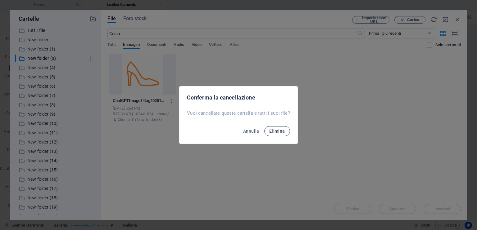
click at [274, 130] on button "Elimina" at bounding box center [277, 131] width 26 height 10
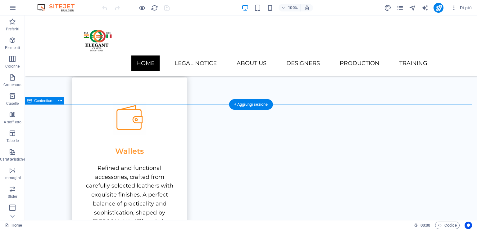
scroll to position [766, 0]
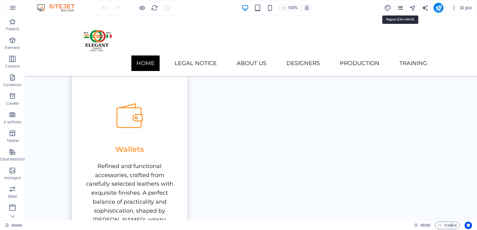
click at [399, 7] on icon "pages" at bounding box center [399, 7] width 7 height 7
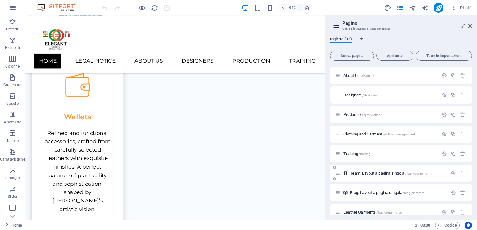
scroll to position [85, 0]
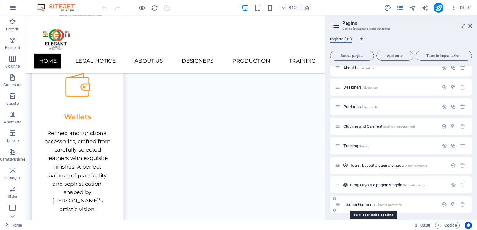
click at [359, 204] on span "Leather Garments /leather-garments" at bounding box center [372, 204] width 58 height 5
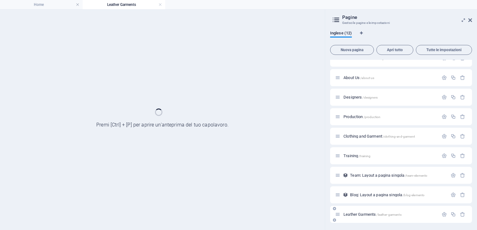
scroll to position [0, 0]
click at [359, 204] on div "Home / Legal Notice /legal-notice Subpage /subpage Leather Goods /leather-goods…" at bounding box center [401, 107] width 142 height 232
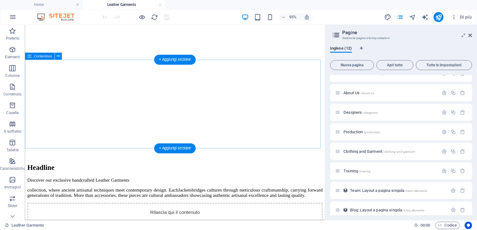
scroll to position [124, 0]
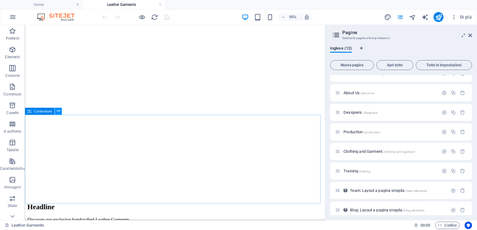
click at [59, 111] on icon at bounding box center [57, 111] width 3 height 6
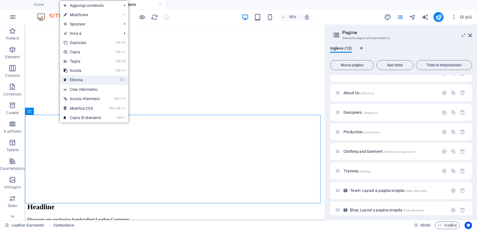
click at [89, 79] on link "⌦ Elimina" at bounding box center [82, 79] width 45 height 9
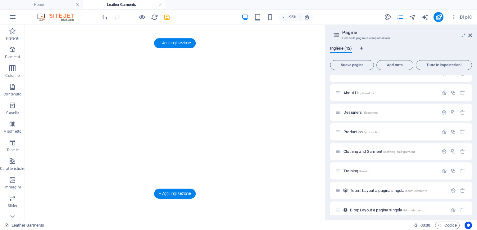
scroll to position [128, 0]
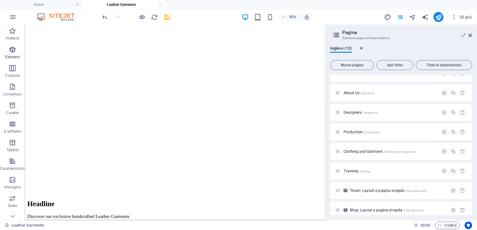
click at [15, 48] on icon "button" at bounding box center [12, 49] width 7 height 7
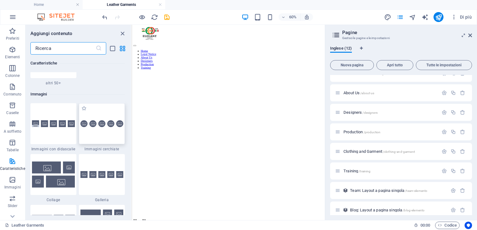
scroll to position [3106, 0]
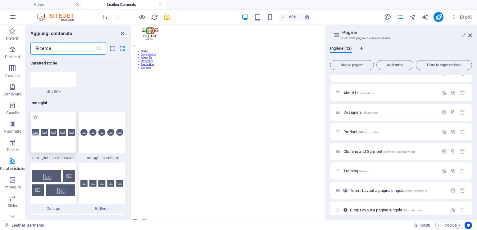
click at [55, 136] on div at bounding box center [53, 132] width 46 height 41
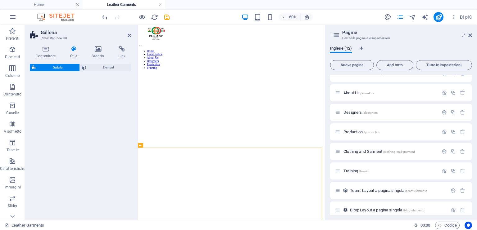
select select "rem"
select select "preset-gallery-v3-captions"
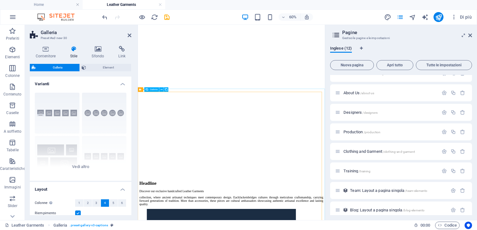
scroll to position [107, 0]
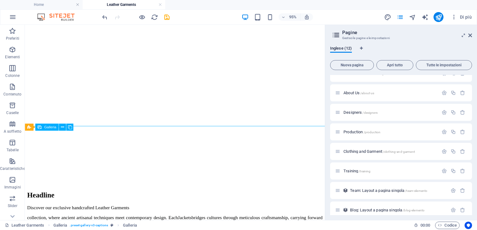
scroll to position [169, 0]
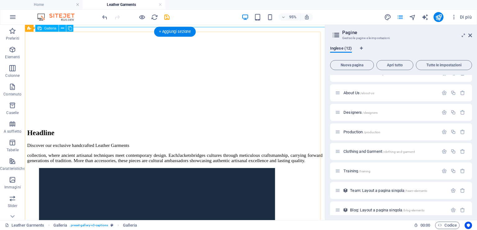
scroll to position [262, 0]
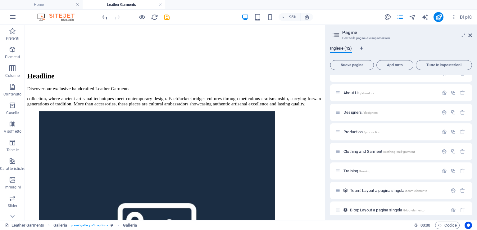
click at [473, 36] on aside "Pagine Gestsci le pagine e le impostazioni Inglese (12) Nuova pagina Apri tutto…" at bounding box center [401, 122] width 152 height 195
click at [469, 37] on icon at bounding box center [470, 35] width 4 height 5
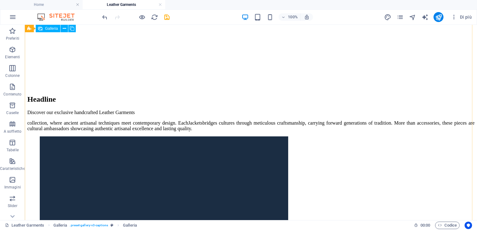
scroll to position [304, 0]
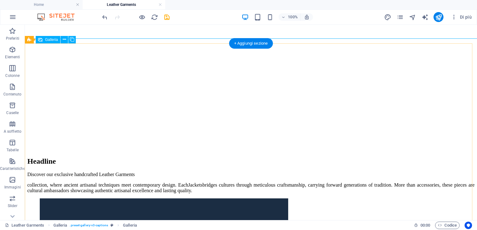
select select "4"
select select "px"
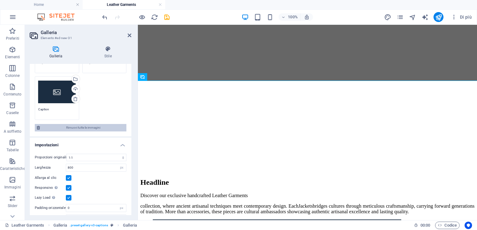
scroll to position [124, 0]
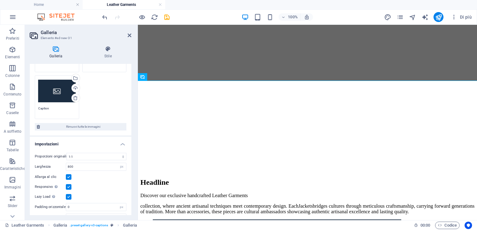
click at [56, 93] on div "Trascina qui i file, fai clic per sceglierli o selezionali da File o dalle nost…" at bounding box center [57, 91] width 38 height 25
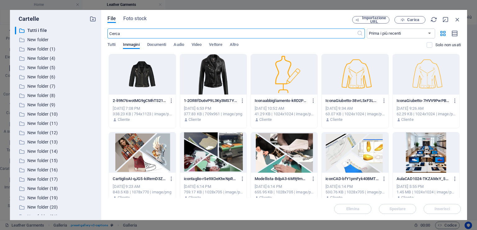
click at [223, 67] on div at bounding box center [213, 74] width 66 height 40
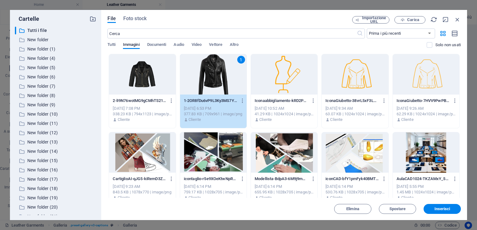
drag, startPoint x: 352, startPoint y: 210, endPoint x: 445, endPoint y: 214, distance: 93.8
click at [445, 220] on div "File Foto stock Importazione URL Carica ​ Prima i più recenti Prima i più vecch…" at bounding box center [283, 115] width 365 height 210
click at [444, 210] on span "Inserisci" at bounding box center [442, 209] width 16 height 4
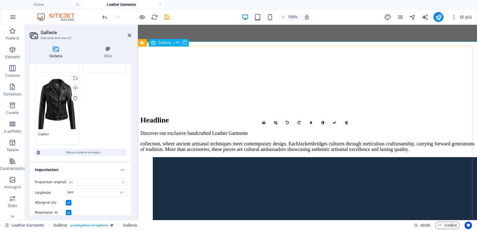
scroll to position [273, 0]
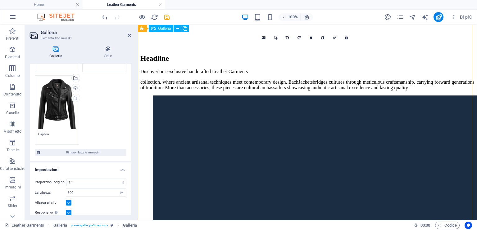
click at [78, 97] on link at bounding box center [75, 98] width 9 height 9
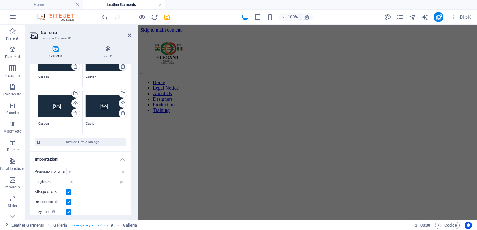
scroll to position [0, 0]
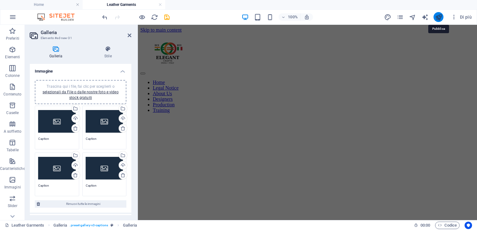
click at [437, 17] on icon "publish" at bounding box center [438, 17] width 7 height 7
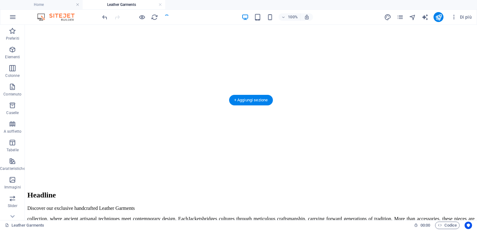
scroll to position [93, 0]
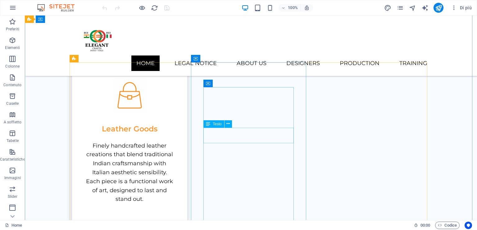
scroll to position [332, 0]
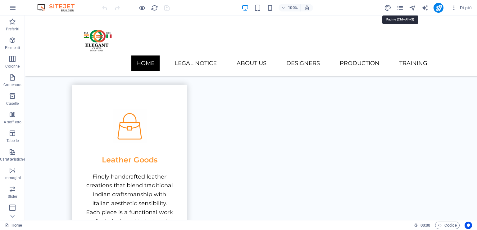
drag, startPoint x: 399, startPoint y: 7, endPoint x: 388, endPoint y: 15, distance: 13.2
click at [400, 7] on icon "pages" at bounding box center [399, 7] width 7 height 7
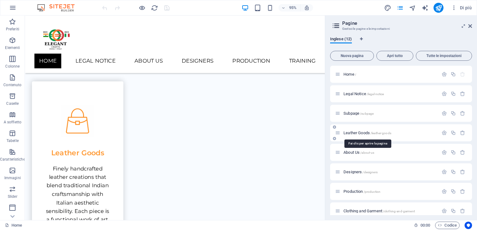
click at [353, 132] on span "Leather Goods /leather-goods" at bounding box center [367, 133] width 48 height 5
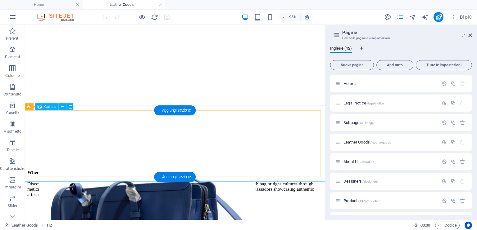
scroll to position [155, 0]
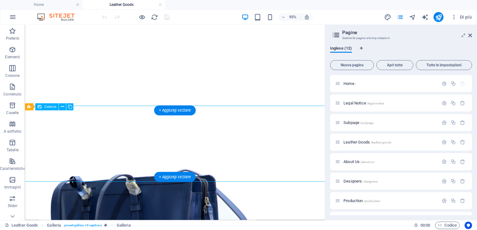
select select "4"
select select "px"
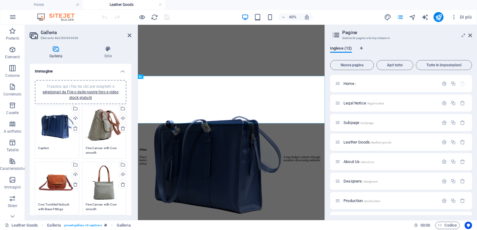
click at [55, 117] on div "Trascina qui i file, fai clic per sceglierli o selezionali da File o dalle nost…" at bounding box center [57, 126] width 38 height 34
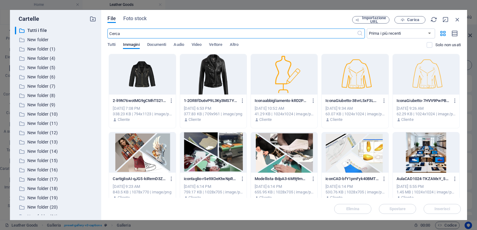
scroll to position [0, 0]
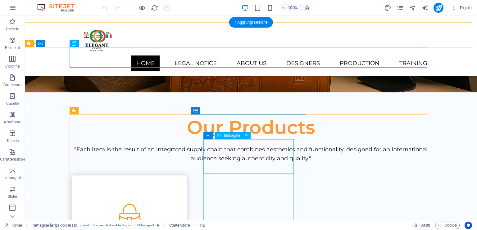
scroll to position [239, 0]
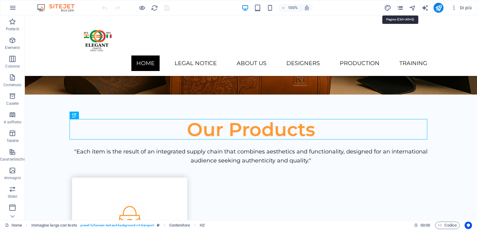
click at [398, 6] on icon "pages" at bounding box center [399, 7] width 7 height 7
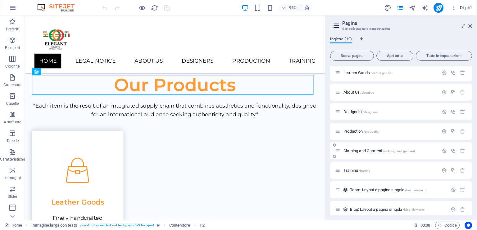
scroll to position [85, 0]
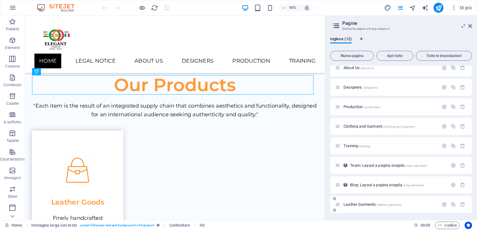
click at [364, 205] on span "Leather Garments /leather-garments" at bounding box center [372, 204] width 58 height 5
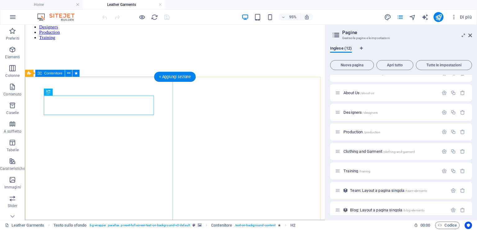
scroll to position [155, 0]
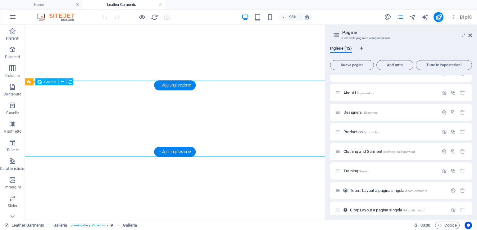
select select "4"
select select "px"
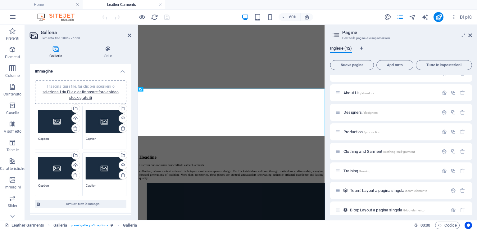
scroll to position [108, 0]
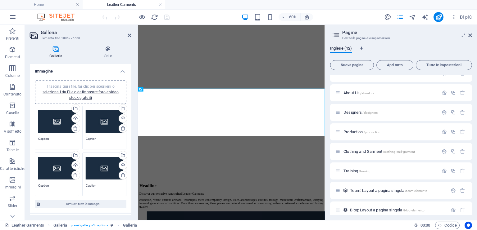
click at [55, 121] on div "Trascina qui i file, fai clic per sceglierli o selezionali da File o dalle nost…" at bounding box center [57, 121] width 38 height 25
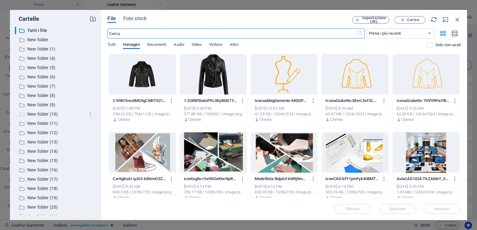
scroll to position [0, 0]
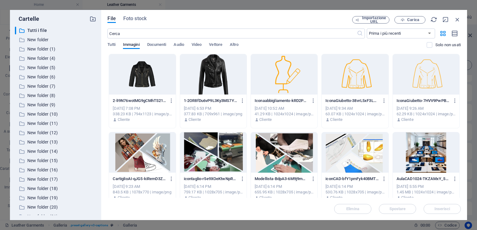
click at [141, 80] on div at bounding box center [142, 74] width 66 height 40
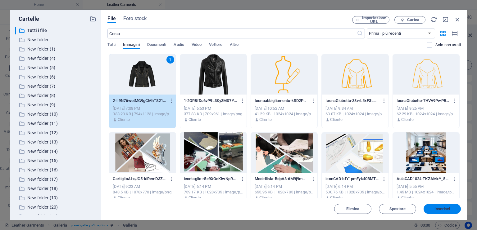
click at [433, 210] on span "Inserisci" at bounding box center [442, 209] width 32 height 4
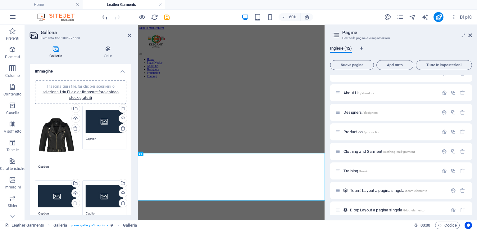
click at [100, 119] on div "Trascina qui i file, fai clic per sceglierli o selezionali da File o dalle nost…" at bounding box center [105, 121] width 38 height 25
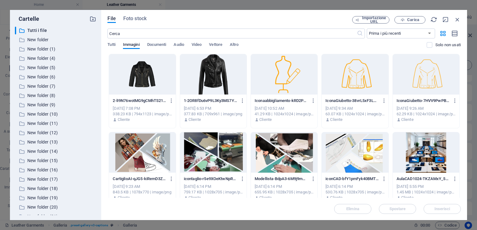
click at [100, 119] on div "Cartelle ​ Tutti i file Tutti i file ​ New folder New folder ​ New folder (1) N…" at bounding box center [55, 115] width 91 height 210
click at [413, 18] on span "Carica" at bounding box center [413, 20] width 12 height 4
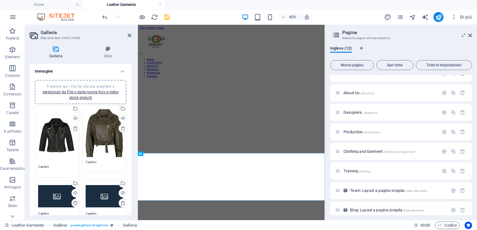
click at [52, 194] on div "Trascina qui i file, fai clic per sceglierli o selezionali da File o dalle nost…" at bounding box center [57, 196] width 38 height 25
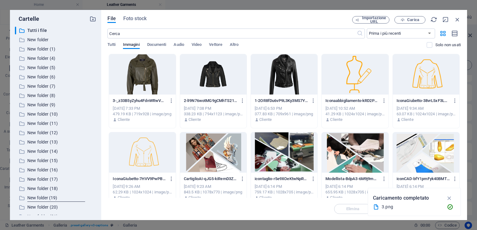
click at [206, 71] on div at bounding box center [213, 74] width 66 height 40
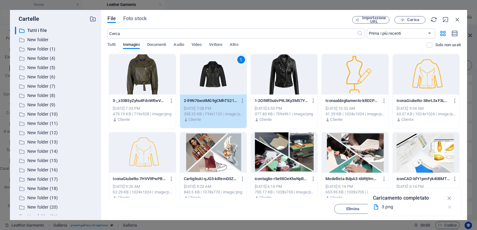
click at [449, 207] on icon "button" at bounding box center [449, 207] width 7 height 6
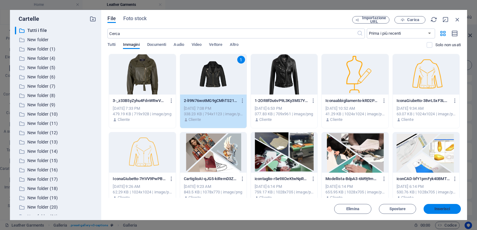
click at [435, 209] on span "Inserisci" at bounding box center [442, 209] width 16 height 4
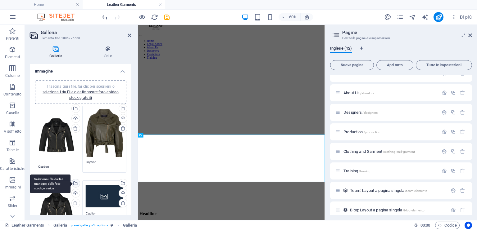
scroll to position [31, 0]
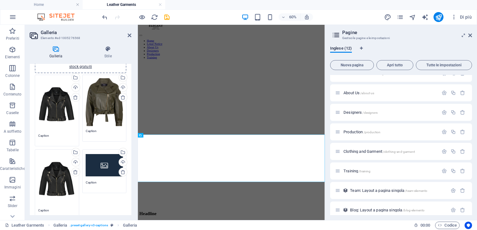
click at [48, 176] on div "Trascina qui i file, fai clic per sceglierli o selezionali da File o dalle nost…" at bounding box center [57, 179] width 38 height 53
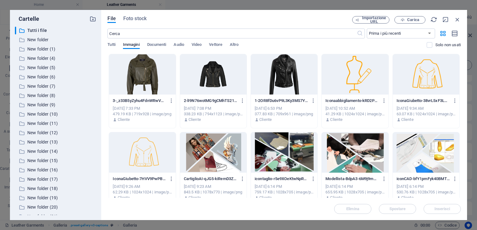
scroll to position [0, 0]
click at [48, 176] on p "New folder (17)" at bounding box center [56, 179] width 58 height 7
click at [277, 77] on div at bounding box center [284, 74] width 66 height 40
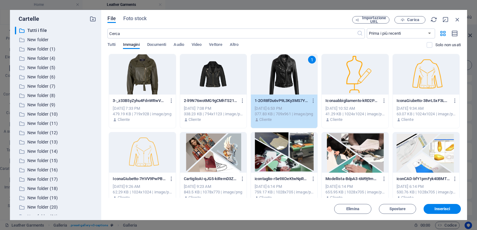
drag, startPoint x: 430, startPoint y: 206, endPoint x: 425, endPoint y: 207, distance: 4.7
click at [430, 206] on button "Inserisci" at bounding box center [441, 209] width 37 height 10
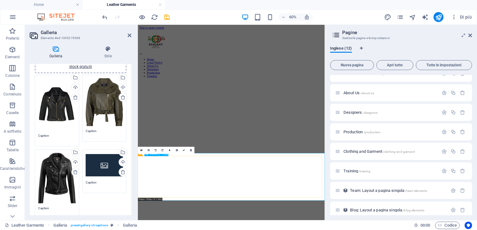
click at [99, 169] on div "Trascina qui i file, fai clic per sceglierli o selezionali da File o dalle nost…" at bounding box center [105, 165] width 38 height 25
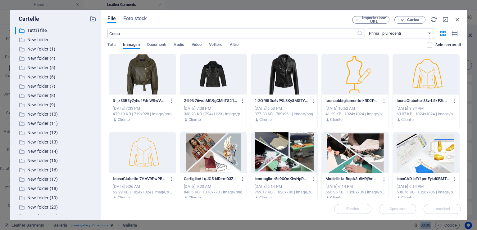
click at [98, 169] on div "Cartelle ​ Tutti i file Tutti i file ​ New folder New folder ​ New folder (1) N…" at bounding box center [55, 115] width 91 height 210
click at [405, 21] on span "Carica" at bounding box center [409, 20] width 25 height 4
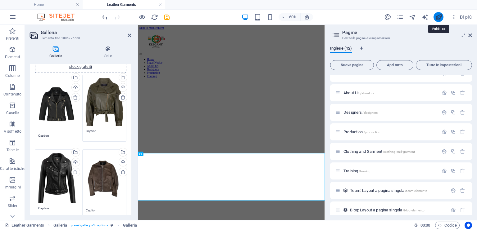
click at [438, 16] on icon "publish" at bounding box center [438, 17] width 7 height 7
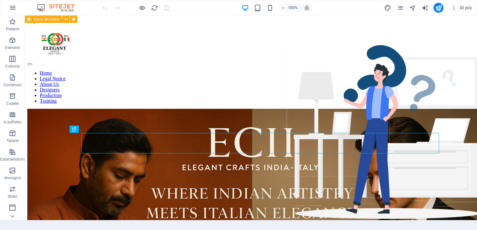
scroll to position [270, 0]
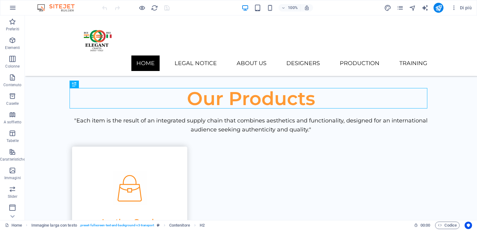
click at [406, 7] on div "Di più" at bounding box center [428, 8] width 90 height 10
click at [402, 8] on icon "pages" at bounding box center [399, 7] width 7 height 7
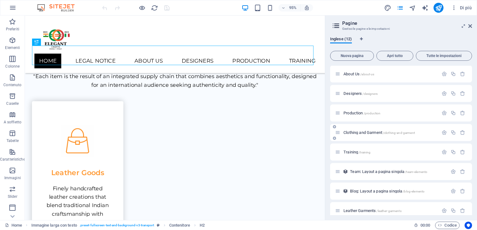
scroll to position [85, 0]
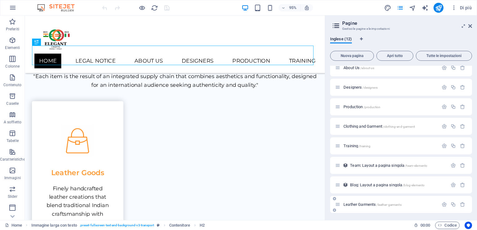
click at [364, 204] on span "Leather Garments /leather-garments" at bounding box center [372, 204] width 58 height 5
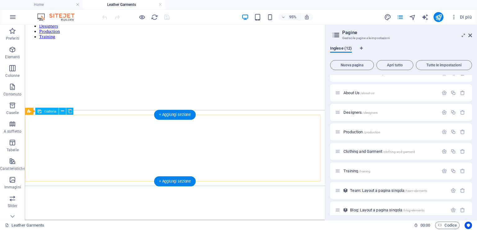
scroll to position [124, 0]
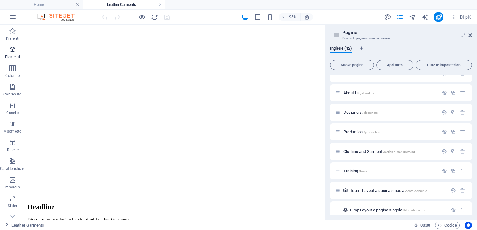
click at [12, 49] on icon "button" at bounding box center [12, 49] width 7 height 7
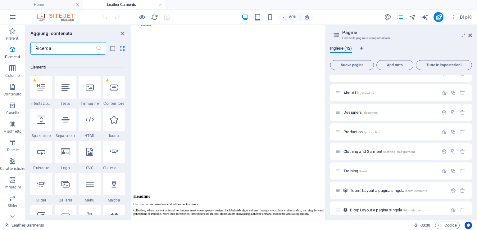
scroll to position [66, 0]
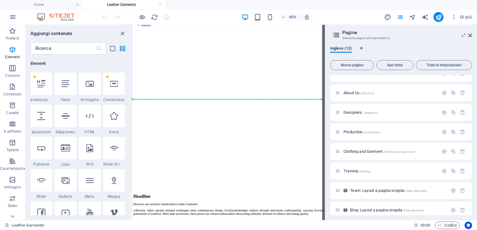
select select "px"
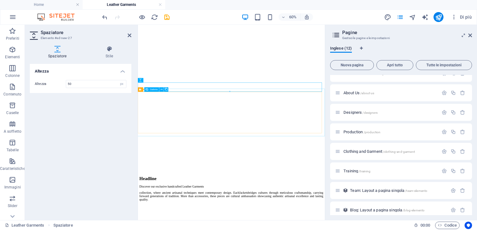
scroll to position [123, 0]
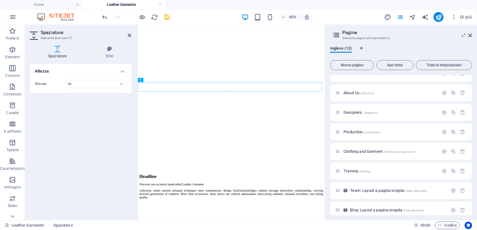
click at [91, 116] on div "Altezza Altezza 50 px rem vh vw" at bounding box center [80, 139] width 101 height 151
click at [130, 35] on icon at bounding box center [130, 35] width 4 height 5
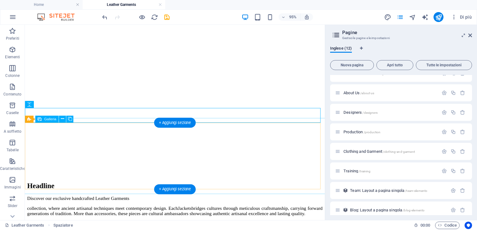
scroll to position [185, 0]
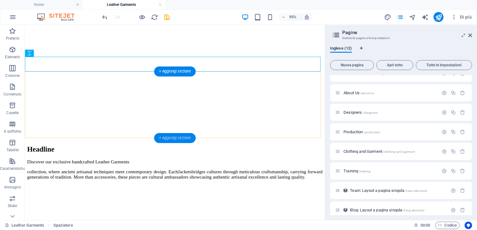
click at [175, 139] on div "+ Aggiungi sezione" at bounding box center [174, 138] width 41 height 10
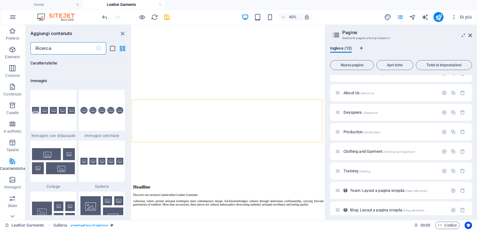
scroll to position [3102, 0]
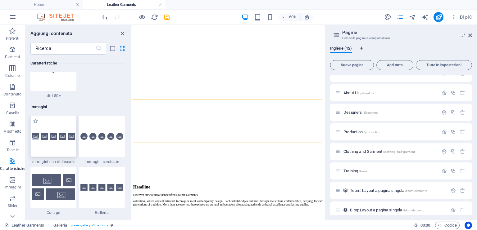
click at [63, 142] on div at bounding box center [53, 136] width 46 height 41
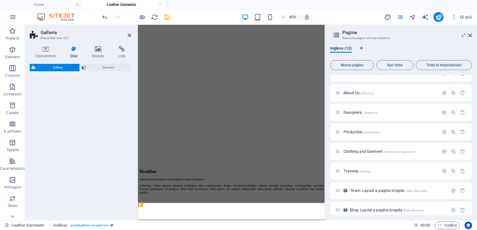
select select "rem"
select select "preset-gallery-v3-captions"
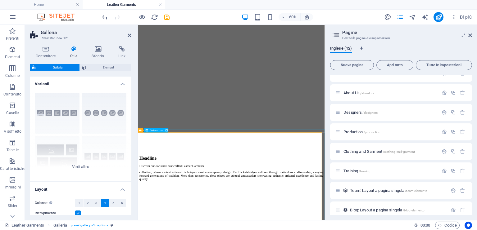
scroll to position [124, 0]
select select "4"
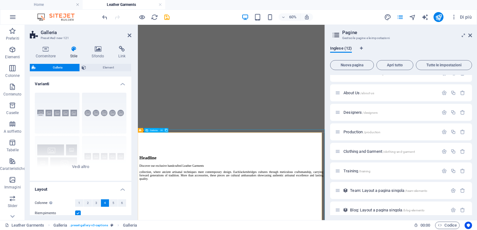
select select "px"
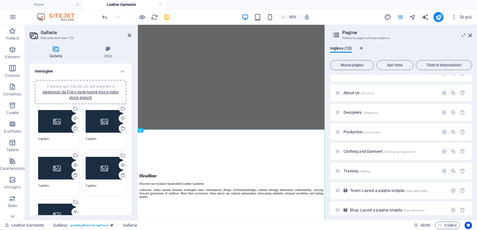
click at [53, 120] on div "Trascina qui i file, fai clic per sceglierli o selezionali da File o dalle nost…" at bounding box center [57, 121] width 38 height 25
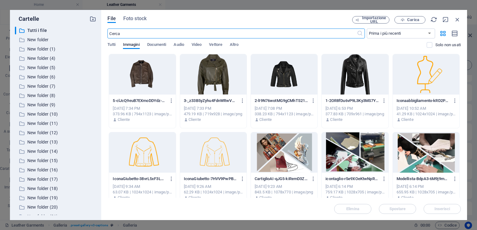
scroll to position [0, 0]
click at [417, 21] on span "Carica" at bounding box center [413, 20] width 12 height 4
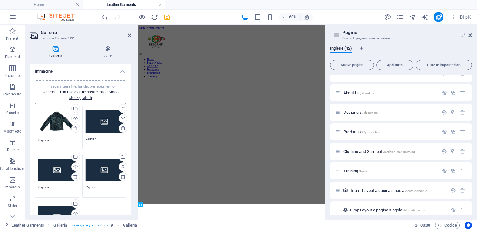
click at [104, 123] on div "Trascina qui i file, fai clic per sceglierli o selezionali da File o dalle nost…" at bounding box center [105, 121] width 38 height 25
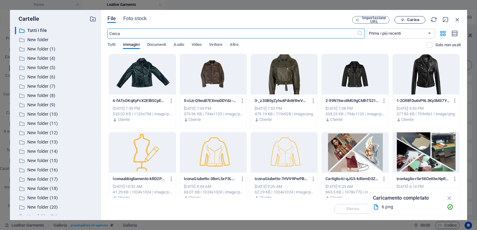
click at [414, 20] on span "Carica" at bounding box center [413, 20] width 12 height 4
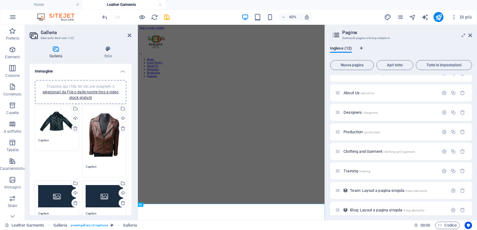
scroll to position [62, 0]
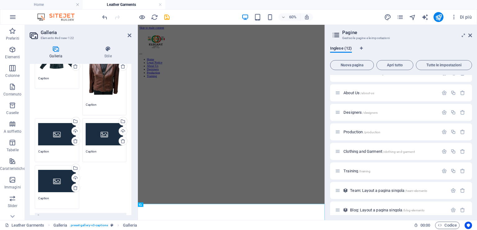
click at [56, 135] on div "Trascina qui i file, fai clic per sceglierli o selezionali da File o dalle nost…" at bounding box center [57, 134] width 38 height 25
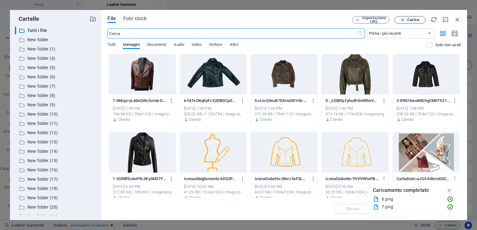
click at [412, 18] on span "Carica" at bounding box center [413, 20] width 12 height 4
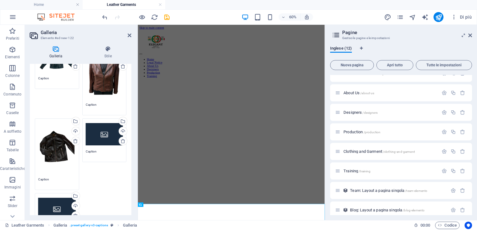
click at [98, 133] on div "Trascina qui i file, fai clic per sceglierli o selezionali da File o dalle nost…" at bounding box center [105, 134] width 38 height 25
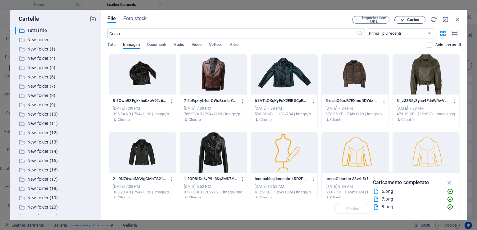
click at [413, 18] on span "Carica" at bounding box center [413, 20] width 12 height 4
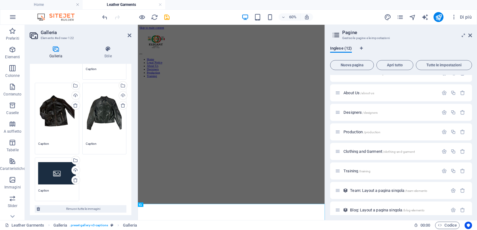
scroll to position [124, 0]
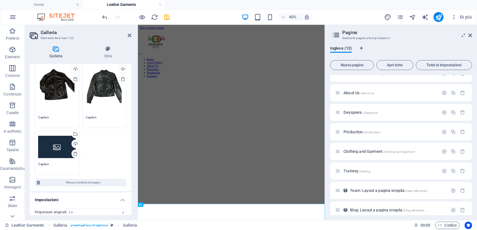
click at [66, 142] on div "Trascina qui i file, fai clic per sceglierli o selezionali da File o dalle nost…" at bounding box center [57, 147] width 38 height 25
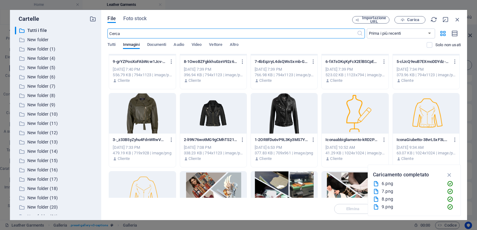
scroll to position [93, 0]
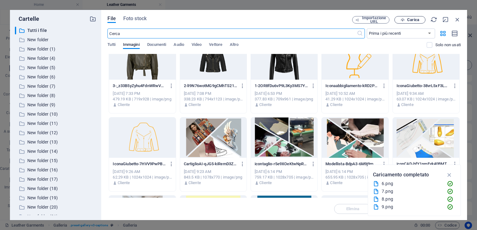
click at [418, 20] on span "Carica" at bounding box center [413, 20] width 12 height 4
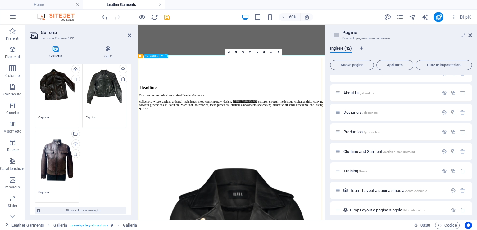
scroll to position [248, 0]
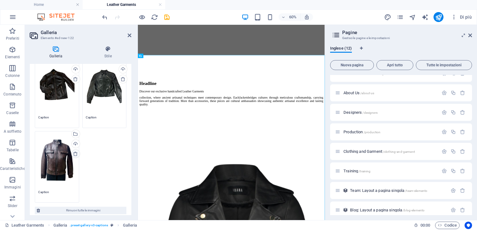
click at [74, 152] on icon at bounding box center [75, 153] width 5 height 5
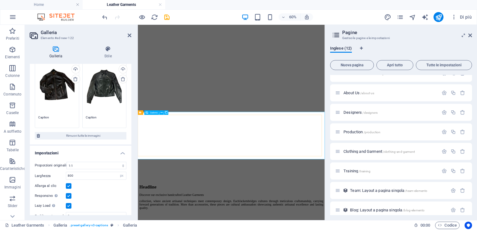
scroll to position [192, 0]
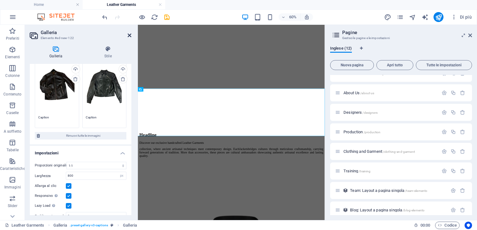
click at [128, 35] on icon at bounding box center [130, 35] width 4 height 5
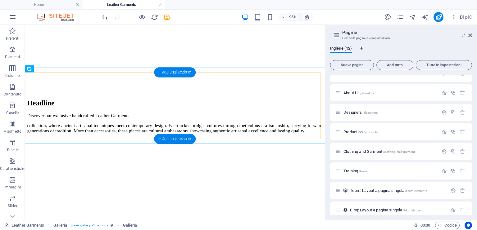
scroll to position [254, 0]
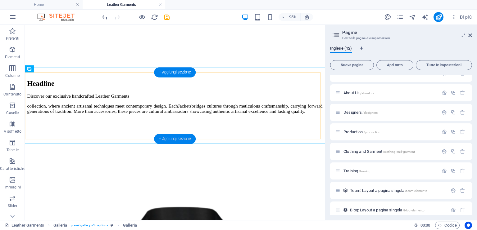
click at [173, 139] on div "+ Aggiungi sezione" at bounding box center [174, 139] width 41 height 10
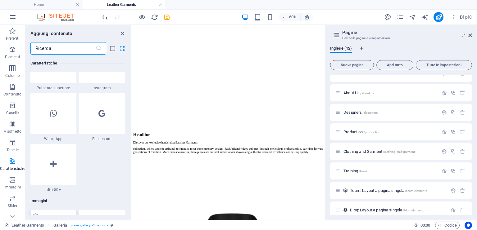
scroll to position [3071, 0]
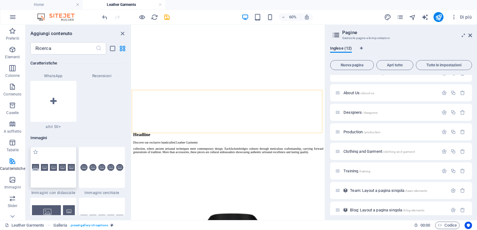
click at [47, 173] on div at bounding box center [53, 167] width 46 height 41
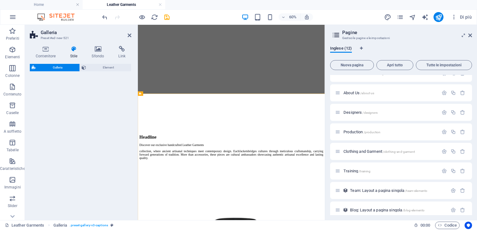
select select "rem"
select select "preset-gallery-v3-captions"
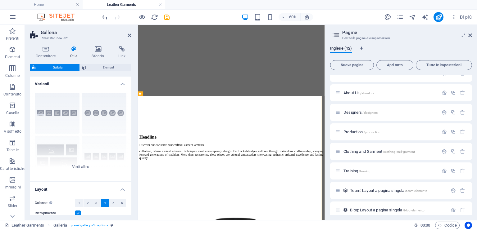
scroll to position [254, 0]
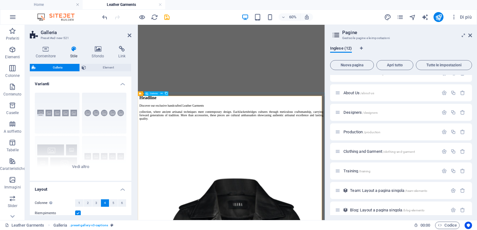
select select "4"
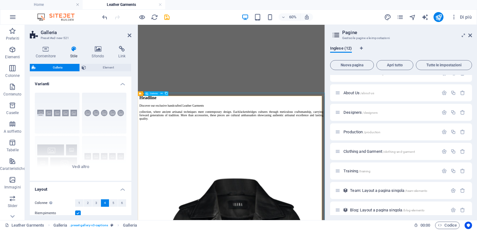
select select "px"
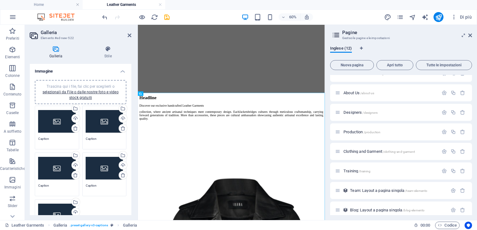
click at [66, 123] on div "Trascina qui i file, fai clic per sceglierli o selezionali da File o dalle nost…" at bounding box center [57, 121] width 38 height 25
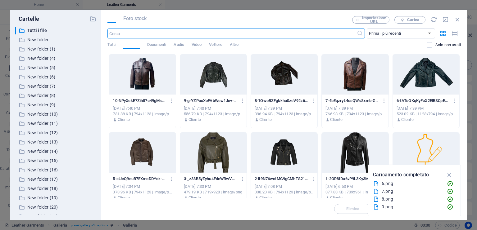
scroll to position [0, 0]
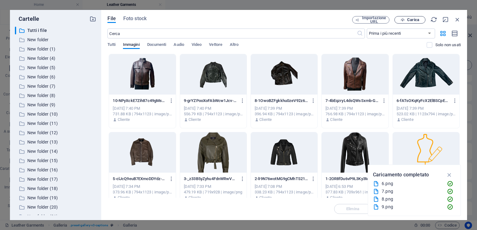
click at [410, 21] on span "Carica" at bounding box center [413, 20] width 12 height 4
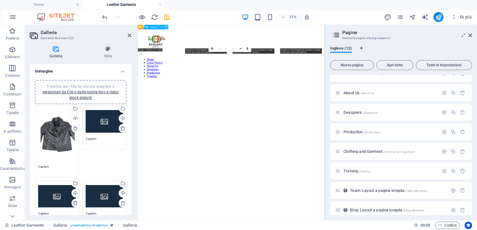
scroll to position [403, 0]
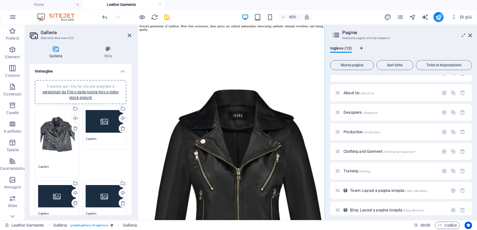
click at [101, 126] on div "Trascina qui i file, fai clic per sceglierli o selezionali da File o dalle nost…" at bounding box center [105, 121] width 38 height 25
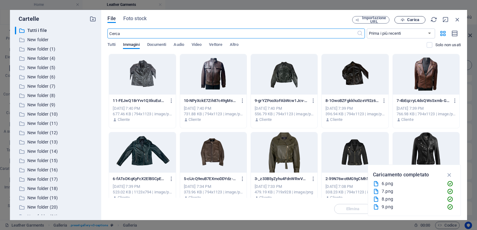
click at [411, 20] on span "Carica" at bounding box center [413, 20] width 12 height 4
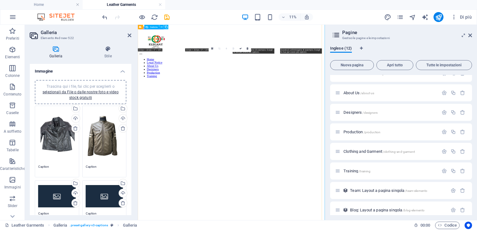
scroll to position [403, 0]
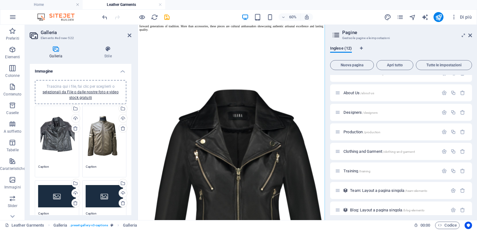
click at [55, 193] on div "Trascina qui i file, fai clic per sceglierli o selezionali da File o dalle nost…" at bounding box center [57, 196] width 38 height 25
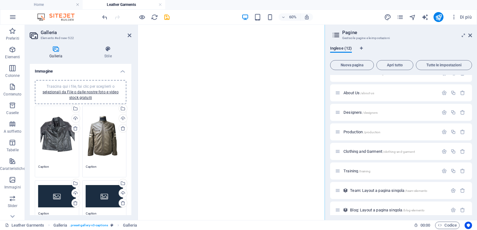
scroll to position [0, 0]
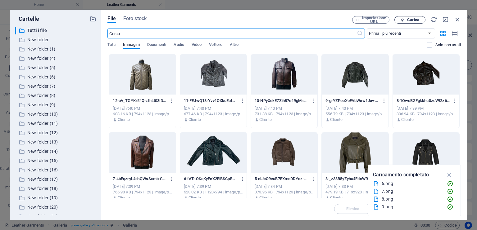
click at [415, 20] on span "Carica" at bounding box center [413, 20] width 12 height 4
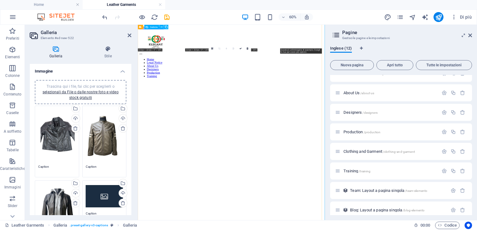
scroll to position [403, 0]
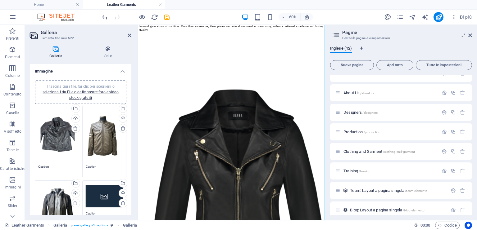
click at [105, 196] on div "Trascina qui i file, fai clic per sceglierli o selezionali da File o dalle nost…" at bounding box center [105, 196] width 38 height 25
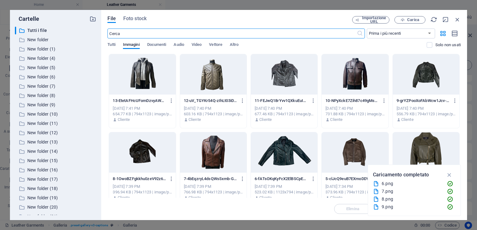
scroll to position [0, 0]
click at [407, 21] on span "Carica" at bounding box center [413, 20] width 12 height 4
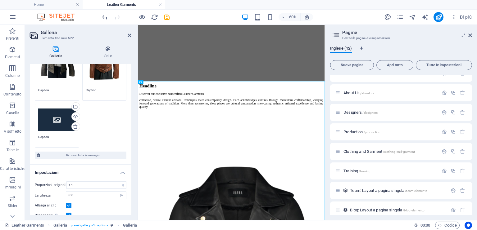
scroll to position [155, 0]
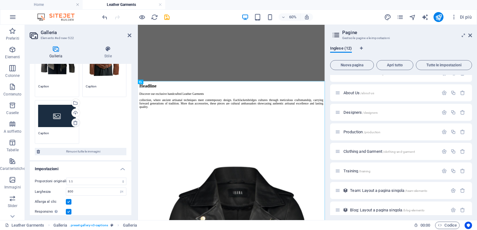
click at [75, 121] on icon at bounding box center [75, 122] width 5 height 5
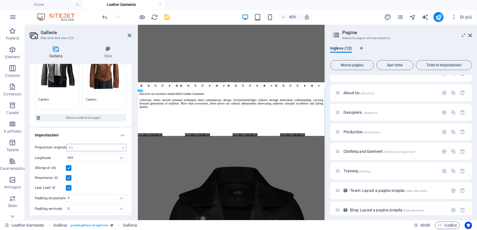
scroll to position [262, 0]
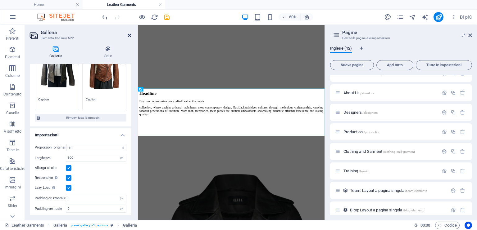
click at [130, 33] on icon at bounding box center [130, 35] width 4 height 5
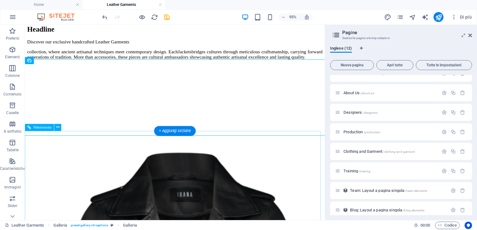
scroll to position [336, 0]
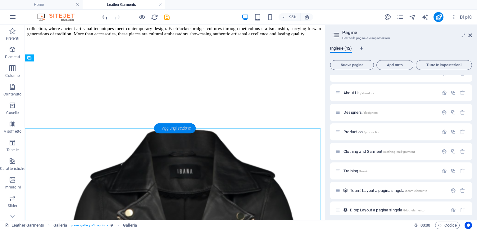
click at [174, 126] on div "+ Aggiungi sezione" at bounding box center [174, 128] width 41 height 10
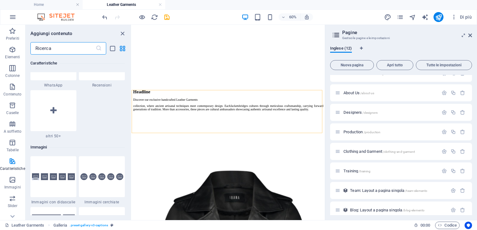
scroll to position [3071, 0]
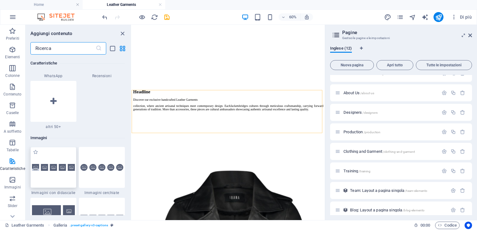
click at [55, 170] on img at bounding box center [53, 167] width 43 height 7
click at [132, 170] on div "Trascina e rilascia un file per aggiungerlo H2 Testo sullo sfondo Testo sullo s…" at bounding box center [228, 122] width 193 height 195
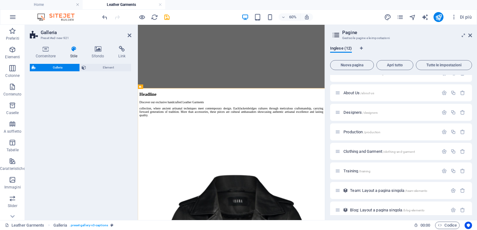
select select "rem"
select select "preset-gallery-v3-captions"
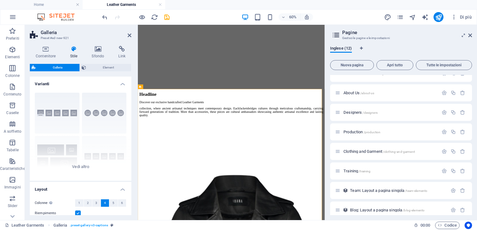
scroll to position [335, 0]
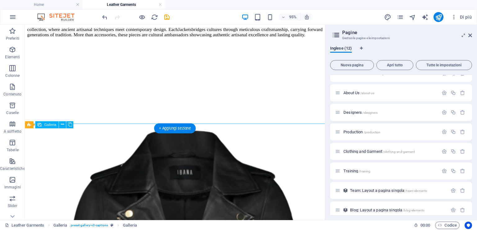
select select "4"
select select "px"
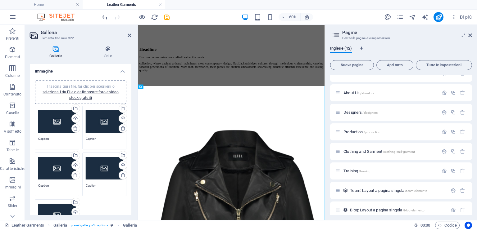
click at [52, 120] on div "Trascina qui i file, fai clic per sceglierli o selezionali da File o dalle nost…" at bounding box center [57, 121] width 38 height 25
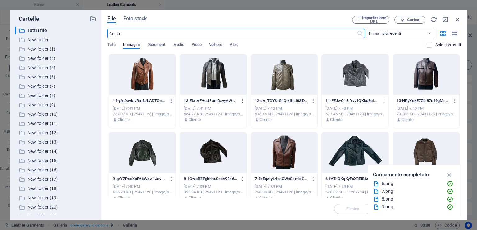
scroll to position [0, 0]
click at [411, 18] on span "Carica" at bounding box center [413, 20] width 12 height 4
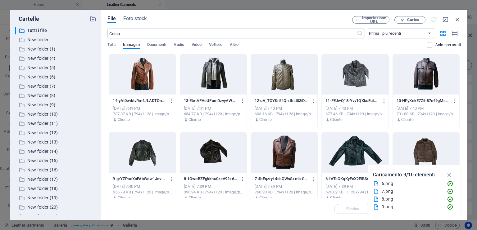
scroll to position [472, 0]
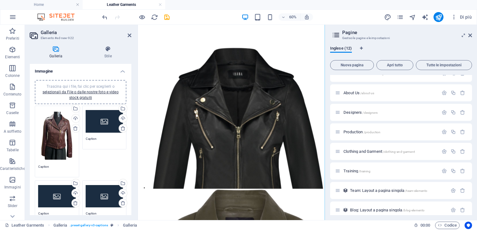
click at [100, 125] on div "Trascina qui i file, fai clic per sceglierli o selezionali da File o dalle nost…" at bounding box center [105, 121] width 38 height 25
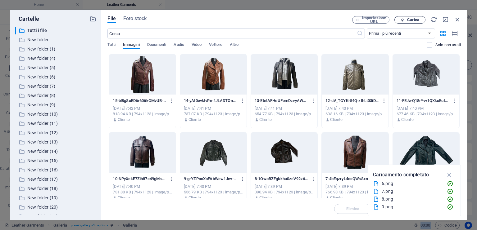
click at [413, 22] on button "Carica" at bounding box center [409, 19] width 31 height 7
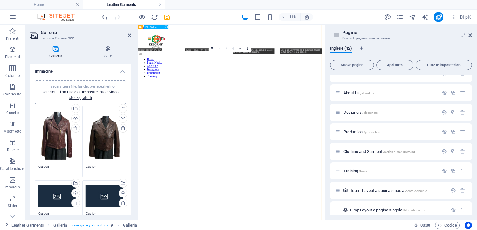
scroll to position [472, 0]
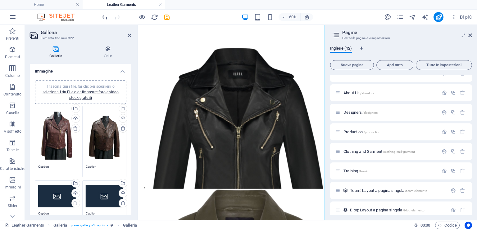
click at [51, 195] on div "Trascina qui i file, fai clic per sceglierli o selezionali da File o dalle nost…" at bounding box center [57, 196] width 38 height 25
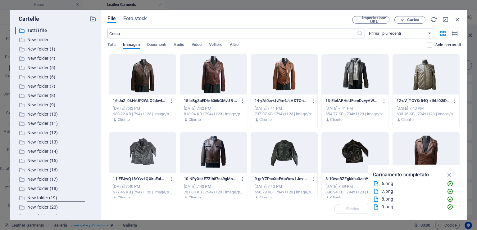
scroll to position [0, 0]
click at [407, 20] on span "Carica" at bounding box center [413, 20] width 12 height 4
click at [462, 18] on div "File Foto stock Importazione URL Carica ​ Prima i più recenti Prima i più vecch…" at bounding box center [283, 115] width 365 height 210
click at [457, 20] on icon "button" at bounding box center [457, 19] width 7 height 7
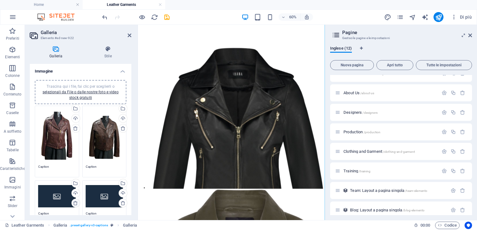
click at [73, 202] on icon at bounding box center [75, 203] width 5 height 5
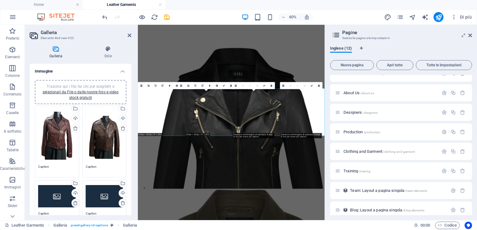
scroll to position [331, 0]
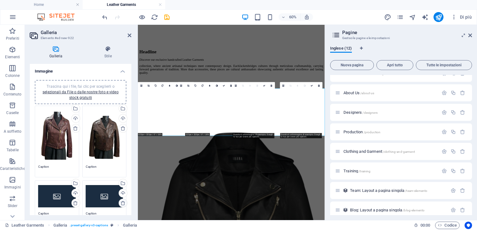
click at [120, 201] on icon at bounding box center [122, 203] width 5 height 5
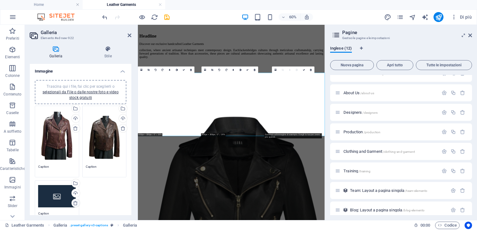
click at [77, 201] on icon at bounding box center [75, 203] width 5 height 5
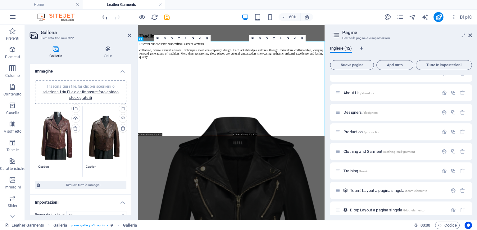
scroll to position [410, 0]
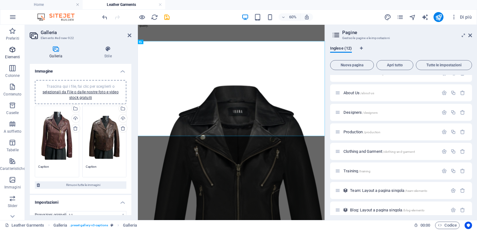
click at [8, 52] on span "Elementi" at bounding box center [12, 53] width 25 height 15
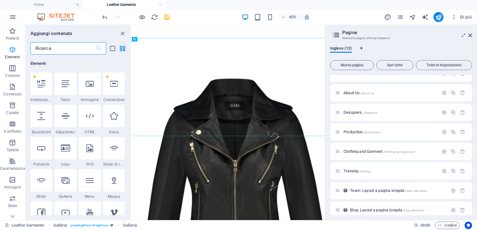
scroll to position [66, 0]
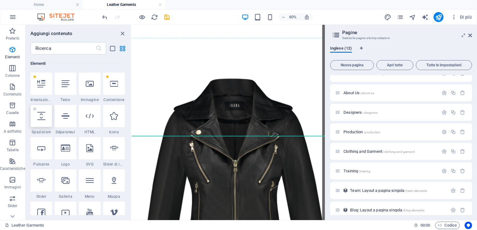
select select "px"
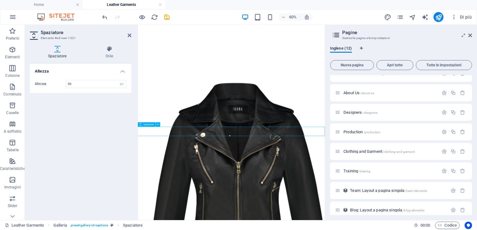
scroll to position [425, 0]
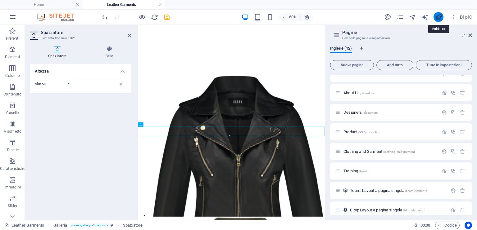
click at [441, 17] on icon "publish" at bounding box center [438, 17] width 7 height 7
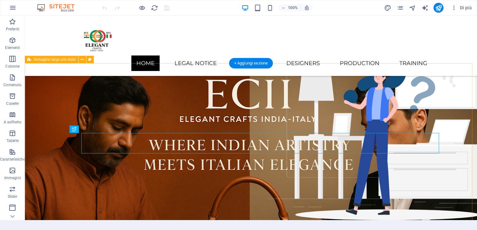
scroll to position [270, 0]
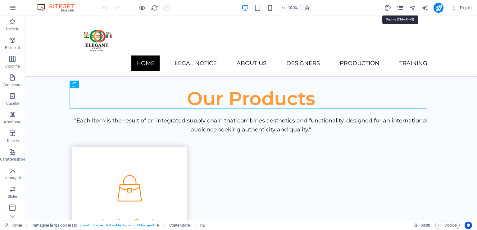
click at [400, 7] on icon "pages" at bounding box center [399, 7] width 7 height 7
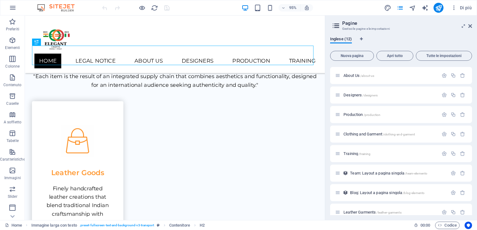
scroll to position [85, 0]
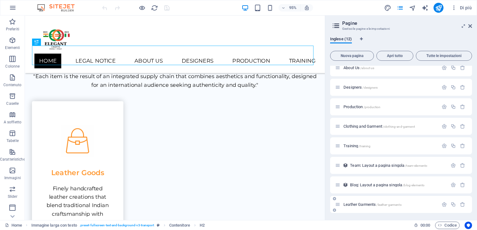
click at [359, 202] on span "Leather Garments /leather-garments" at bounding box center [372, 204] width 58 height 5
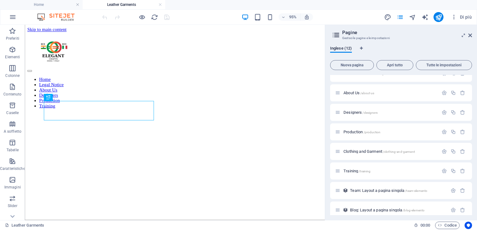
scroll to position [0, 0]
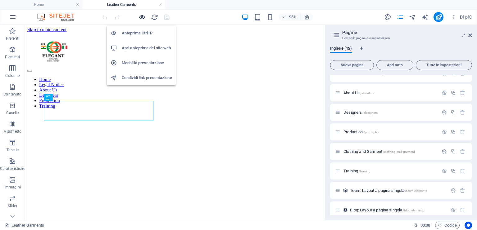
click at [143, 17] on icon "button" at bounding box center [141, 17] width 7 height 7
